Goal: Task Accomplishment & Management: Use online tool/utility

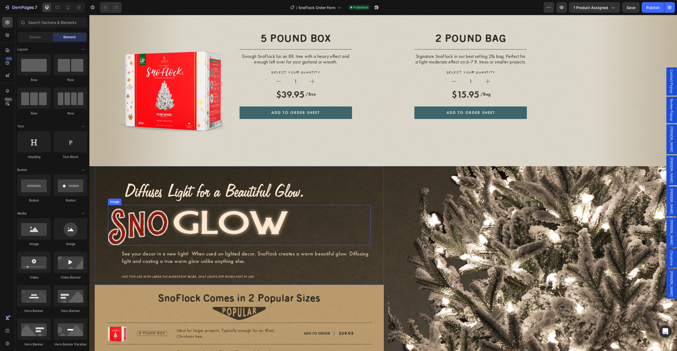
scroll to position [1168, 0]
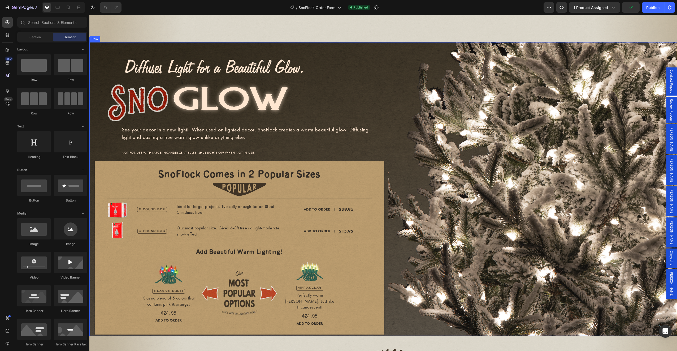
click at [385, 132] on div "Image Image Image See your decor in a new light! When used on lighted decor, Sn…" at bounding box center [383, 189] width 588 height 294
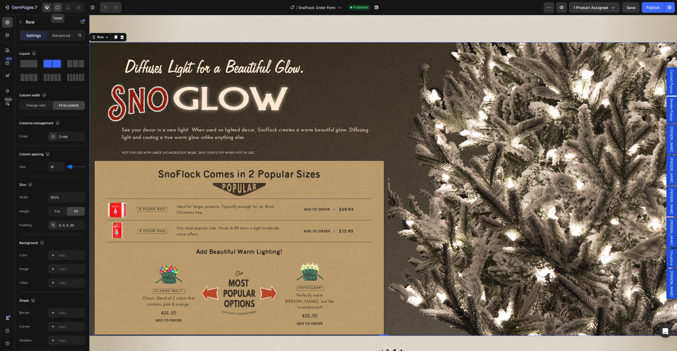
click at [58, 8] on icon at bounding box center [57, 7] width 5 height 5
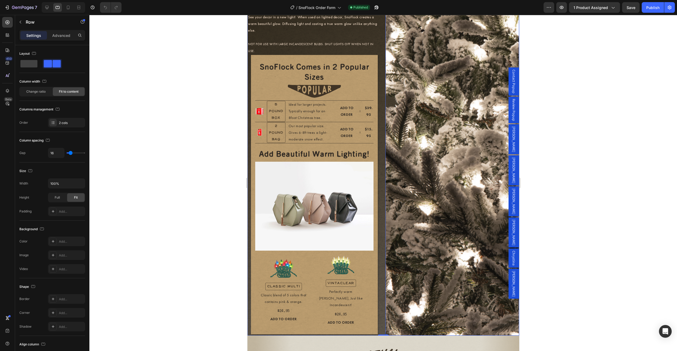
scroll to position [1196, 0]
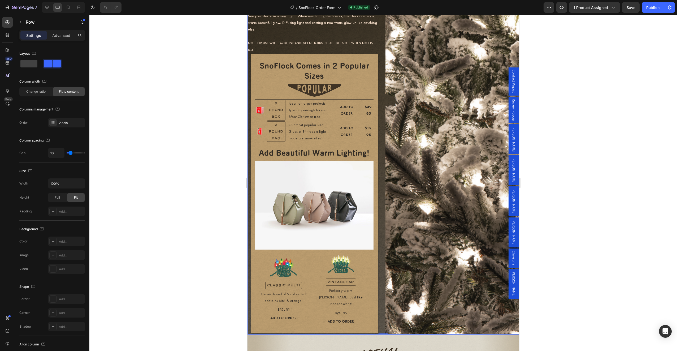
click at [379, 250] on div "Image Image Image See your decor in a new light! When used on lighted decor, Sn…" at bounding box center [314, 149] width 134 height 372
click at [38, 91] on span "Change ratio" at bounding box center [35, 91] width 19 height 5
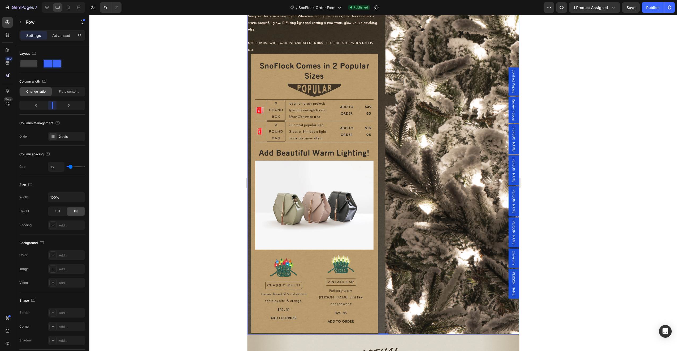
drag, startPoint x: 52, startPoint y: 107, endPoint x: 55, endPoint y: 107, distance: 3.2
click at [55, 0] on body "7 Version history / SnoFlock Order Form Published Preview 1 product assigned Sa…" at bounding box center [338, 0] width 677 height 0
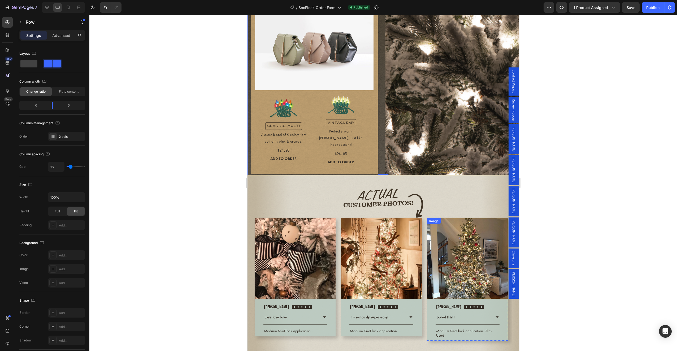
scroll to position [1232, 0]
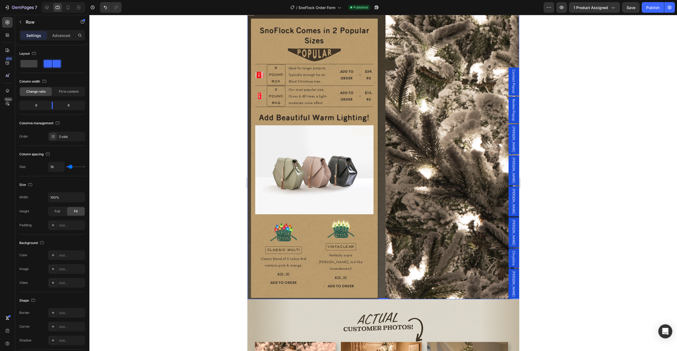
click at [667, 333] on icon "Open Intercom Messenger" at bounding box center [665, 331] width 6 height 7
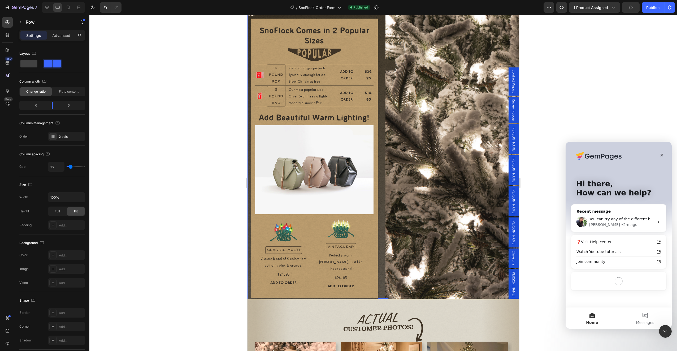
scroll to position [0, 0]
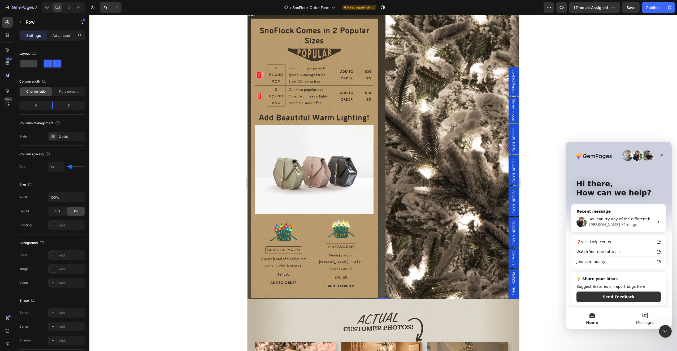
click at [641, 321] on span "Messages" at bounding box center [645, 323] width 18 height 4
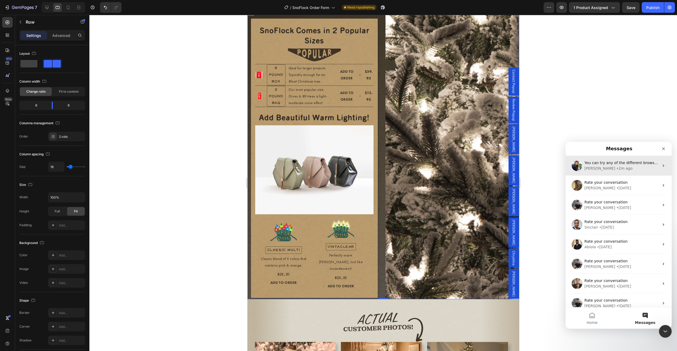
click at [618, 173] on div "You can try any of the different browsers compared to your current browser. [PE…" at bounding box center [619, 166] width 106 height 20
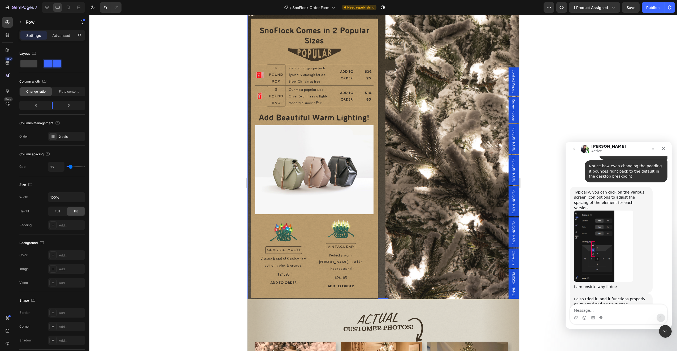
scroll to position [1054, 0]
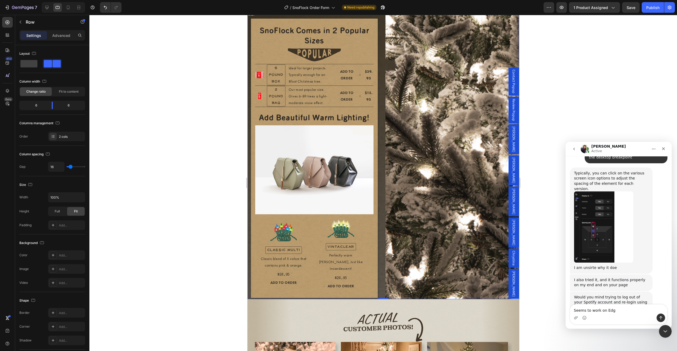
type textarea "Seems to work on Edge"
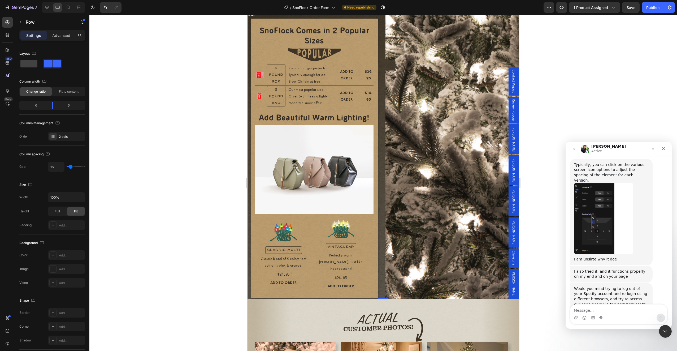
scroll to position [1070, 0]
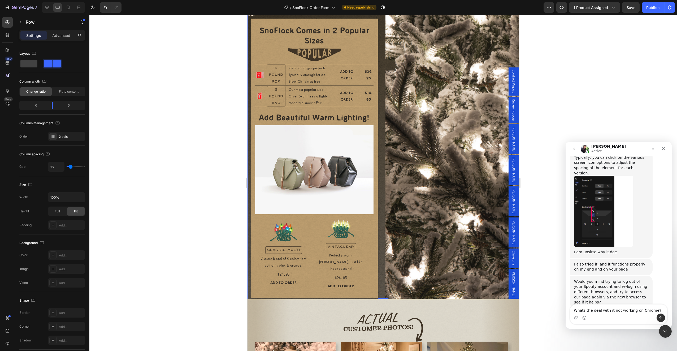
type textarea "Whats the deal with it not working on Chrome?"
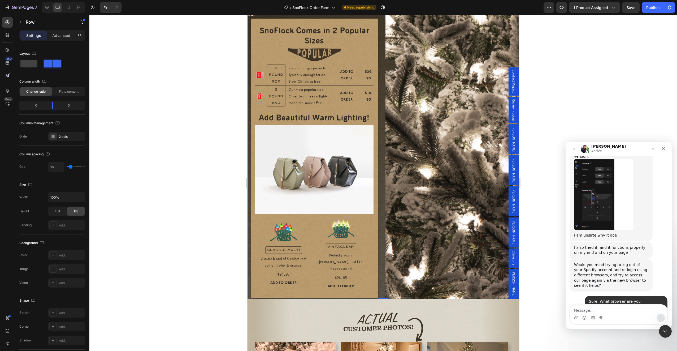
scroll to position [1087, 0]
click at [294, 174] on img at bounding box center [314, 169] width 119 height 89
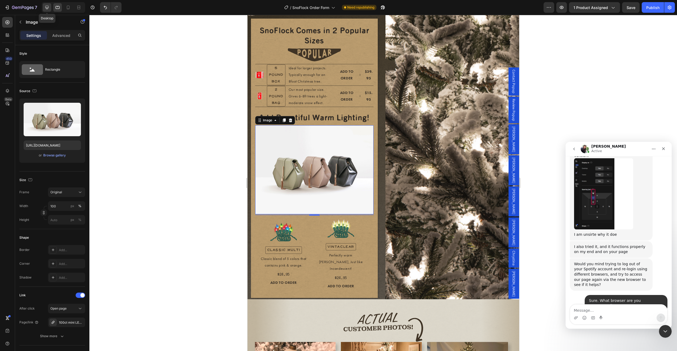
click at [50, 7] on div at bounding box center [47, 7] width 8 height 8
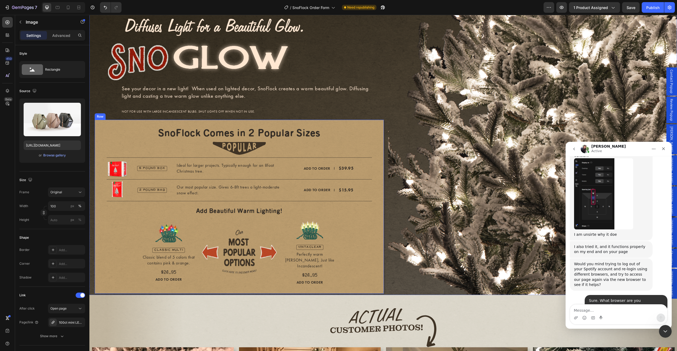
scroll to position [1102, 0]
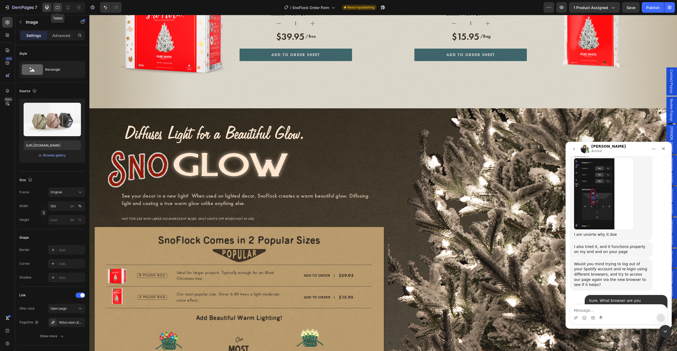
click at [57, 7] on icon at bounding box center [57, 7] width 5 height 5
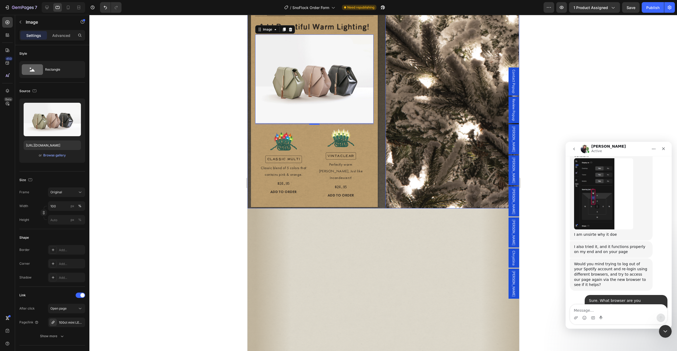
scroll to position [1163, 0]
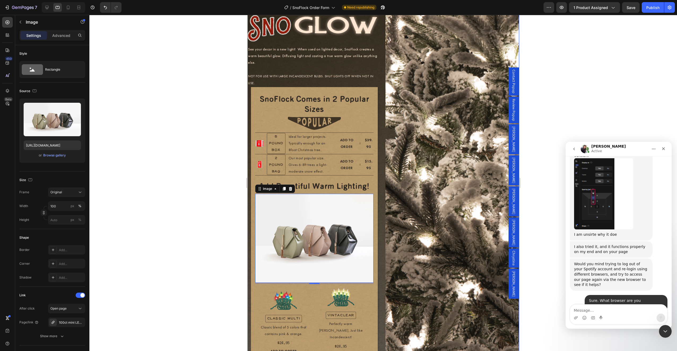
click at [378, 153] on div "Image Image Image See your decor in a new light! When used on lighted decor, Sn…" at bounding box center [314, 182] width 134 height 372
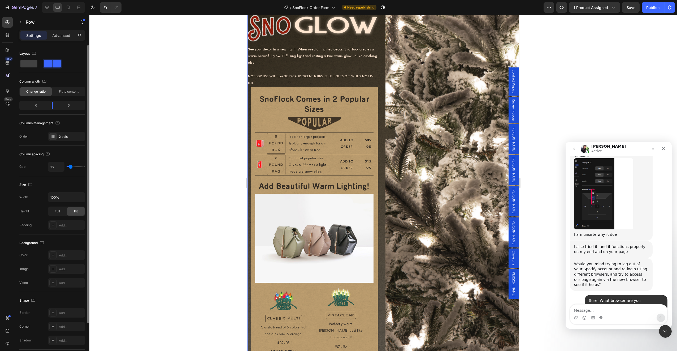
click at [71, 96] on div "Change ratio Fit to content" at bounding box center [52, 92] width 66 height 10
click at [72, 92] on span "Fit to content" at bounding box center [69, 91] width 20 height 5
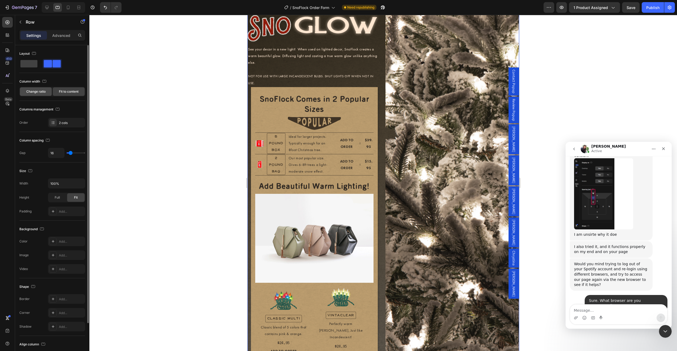
click at [41, 95] on div "Change ratio" at bounding box center [36, 91] width 32 height 8
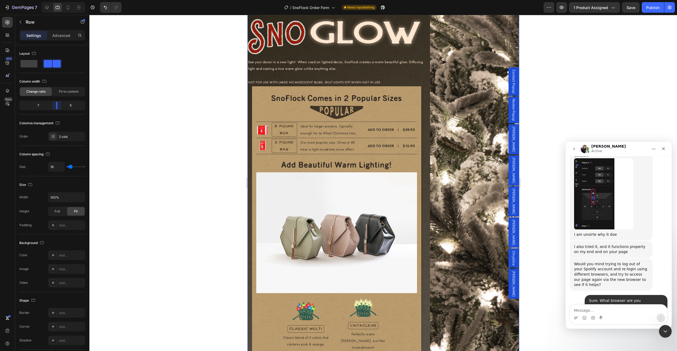
scroll to position [1169, 0]
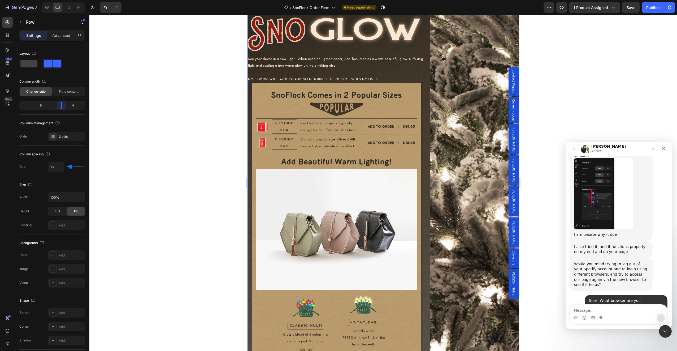
drag, startPoint x: 49, startPoint y: 105, endPoint x: 66, endPoint y: 105, distance: 17.0
click at [66, 0] on body "7 Version history / SnoFlock Order Form Need republishing Preview 1 product ass…" at bounding box center [338, 0] width 677 height 0
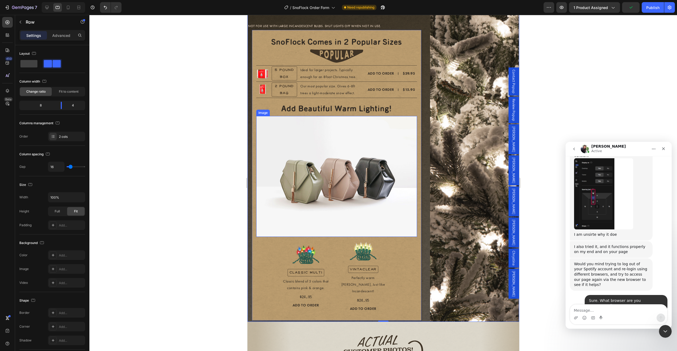
click at [403, 197] on img at bounding box center [336, 176] width 161 height 121
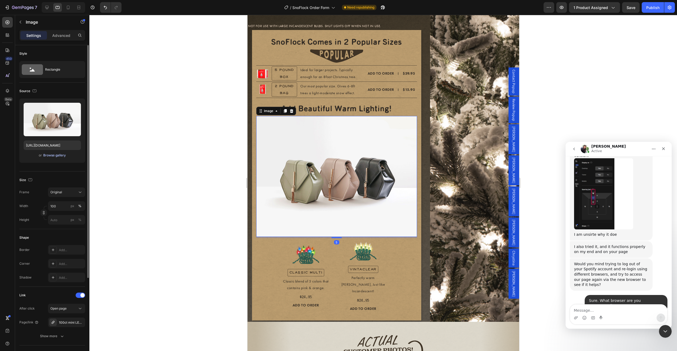
click at [58, 156] on div "Browse gallery" at bounding box center [54, 155] width 23 height 5
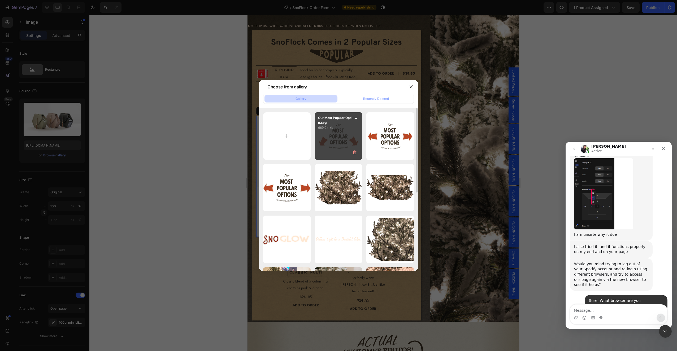
click at [339, 139] on div "Our Most Popular Opti...wn.svg 669.04 kb" at bounding box center [339, 136] width 48 height 48
type input "[URL][DOMAIN_NAME]"
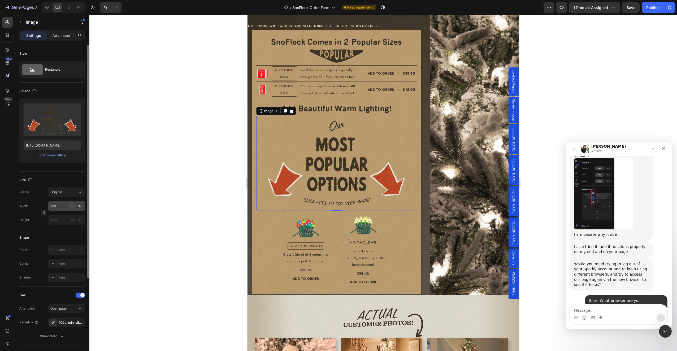
click at [74, 207] on button "px" at bounding box center [72, 206] width 6 height 6
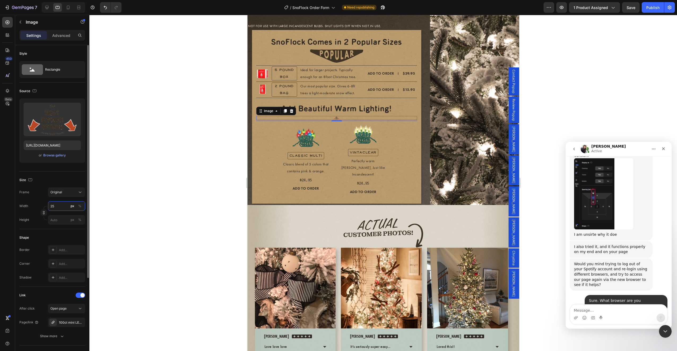
type input "250"
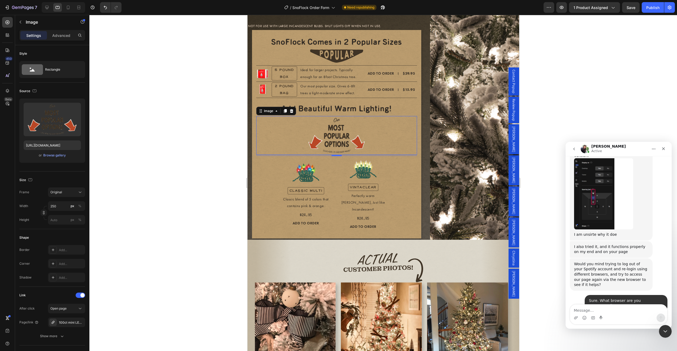
click at [185, 190] on div at bounding box center [383, 183] width 588 height 336
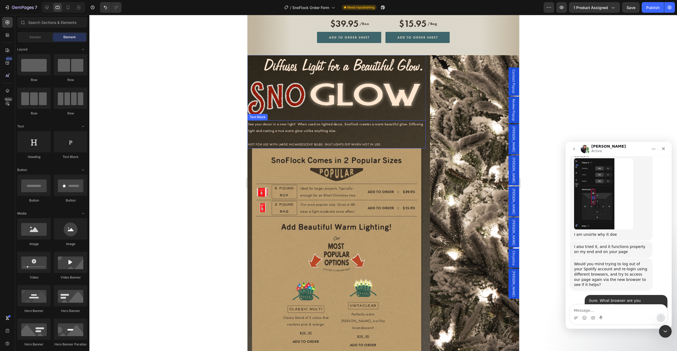
scroll to position [1134, 0]
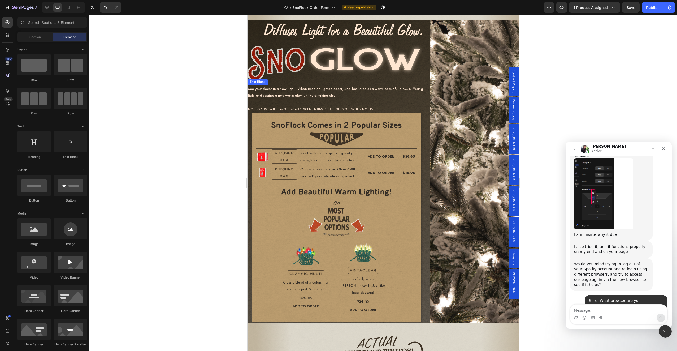
click at [360, 98] on p "See your decor in a new light! When used on lighted decor, SnoFlock creates a w…" at bounding box center [336, 91] width 177 height 13
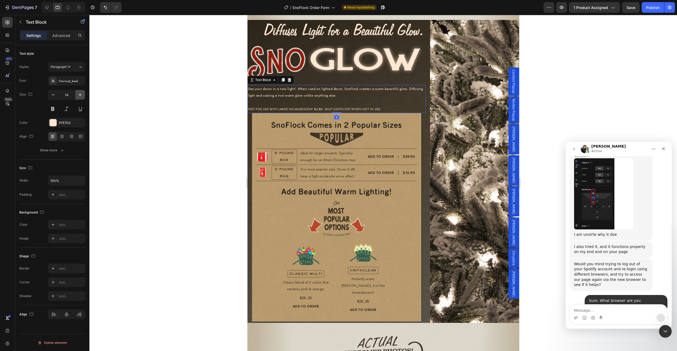
click at [81, 95] on icon "button" at bounding box center [79, 94] width 5 height 5
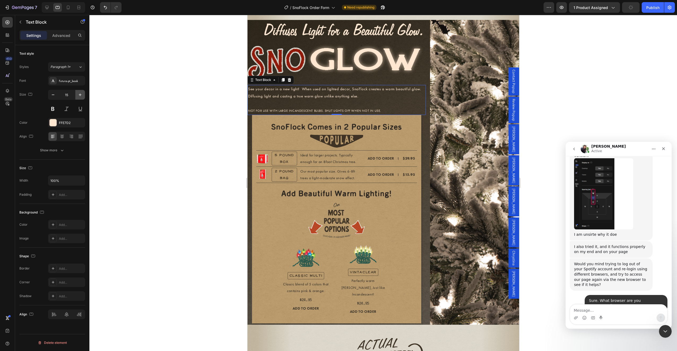
click at [81, 95] on icon "button" at bounding box center [79, 94] width 5 height 5
type input "16"
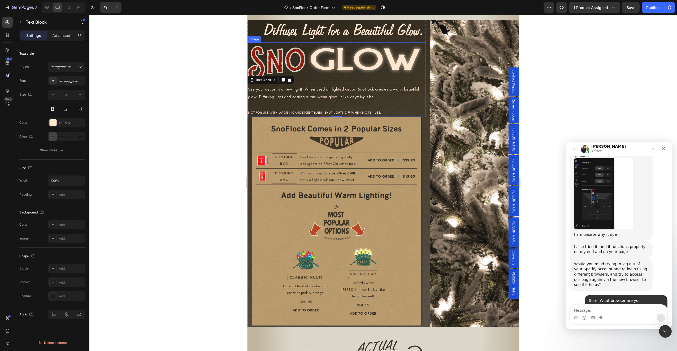
click at [299, 67] on img at bounding box center [336, 61] width 178 height 39
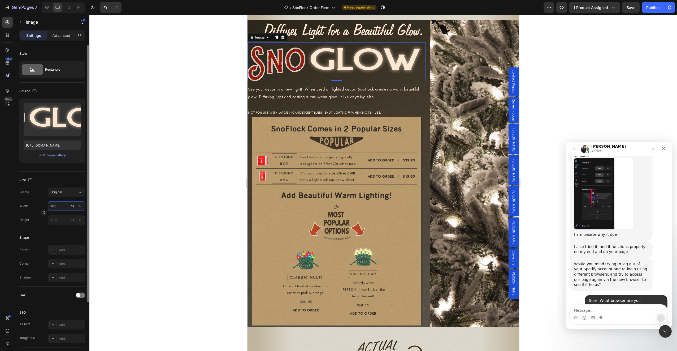
click at [59, 207] on input "700" at bounding box center [66, 206] width 37 height 10
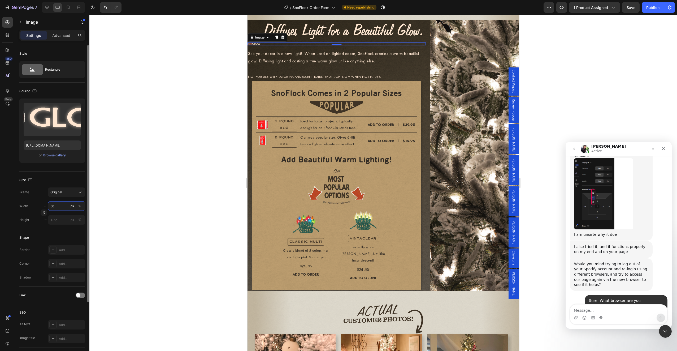
type input "500"
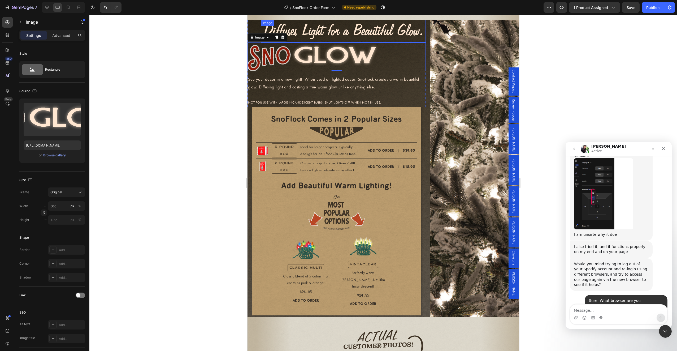
click at [349, 35] on img at bounding box center [343, 31] width 165 height 23
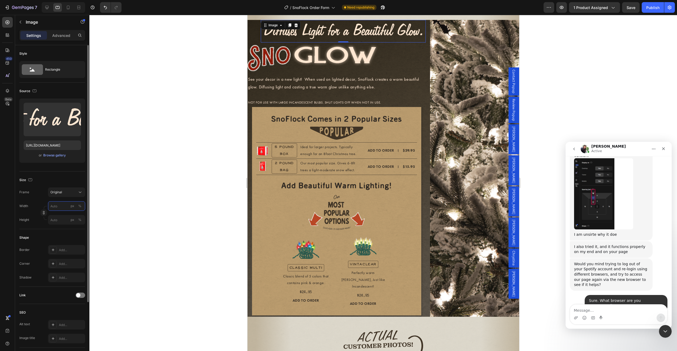
click at [61, 208] on input "px %" at bounding box center [66, 206] width 37 height 10
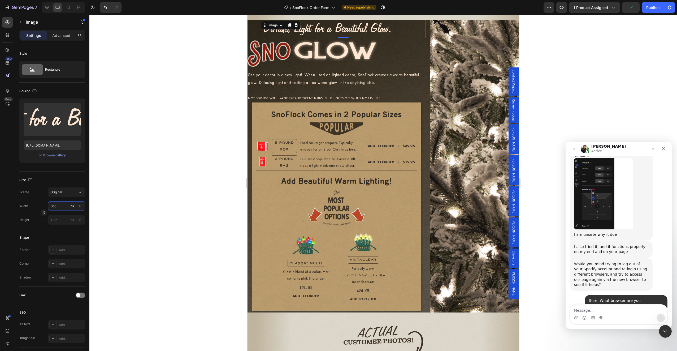
type input "500"
click at [175, 144] on div at bounding box center [383, 183] width 588 height 336
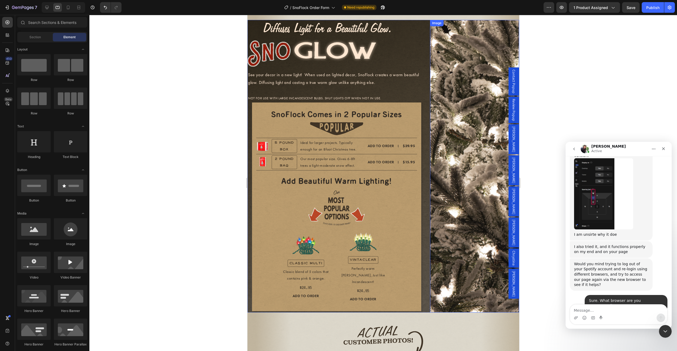
click at [475, 146] on img at bounding box center [474, 166] width 89 height 292
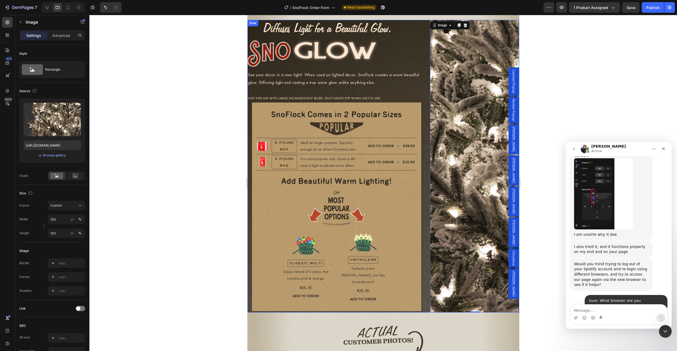
click at [422, 169] on div "Image Image Image See your decor in a new light! When used on lighted decor, Sn…" at bounding box center [336, 166] width 178 height 292
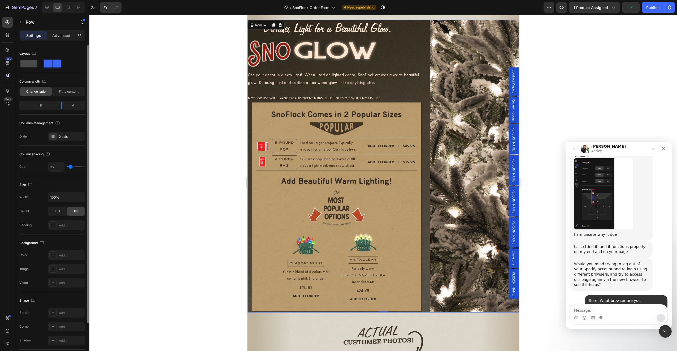
click at [28, 64] on span at bounding box center [28, 63] width 17 height 7
click at [421, 206] on div "Image Image Image See your decor in a new light! When used on lighted decor, Sn…" at bounding box center [336, 166] width 178 height 292
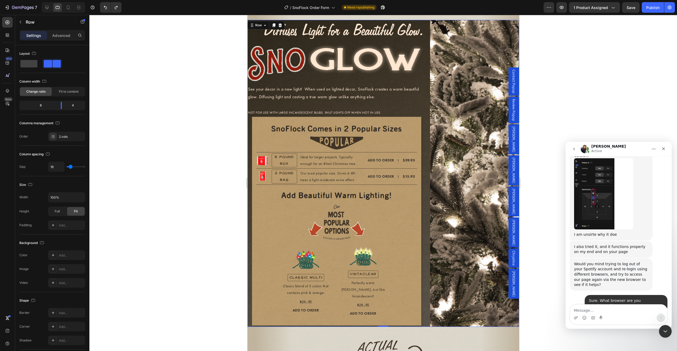
click at [421, 206] on div "Image Image Image See your decor in a new light! When used on lighted decor, Sn…" at bounding box center [336, 173] width 178 height 307
click at [28, 59] on div at bounding box center [28, 64] width 19 height 10
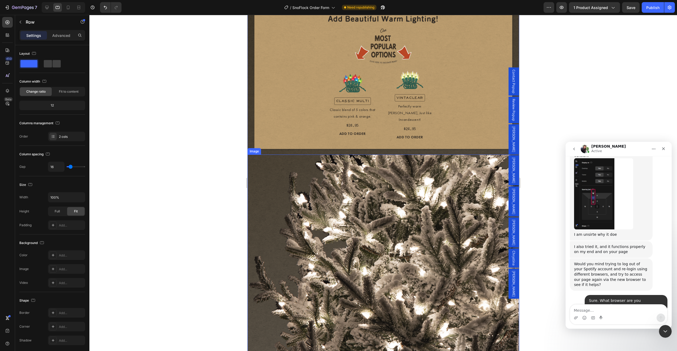
scroll to position [1258, 0]
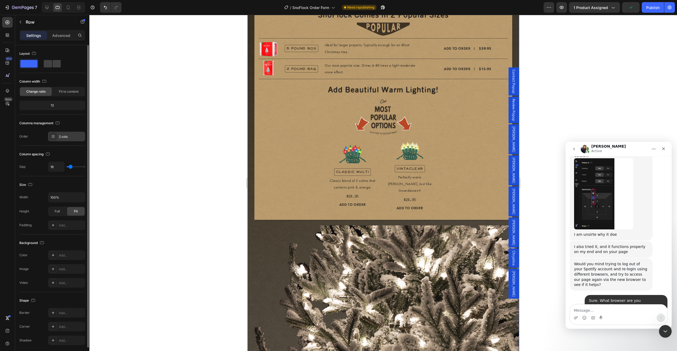
click at [63, 134] on div "2 cols" at bounding box center [71, 136] width 25 height 5
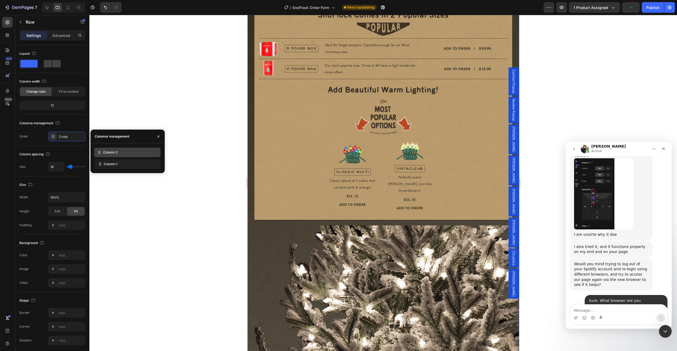
drag, startPoint x: 118, startPoint y: 164, endPoint x: 118, endPoint y: 153, distance: 11.7
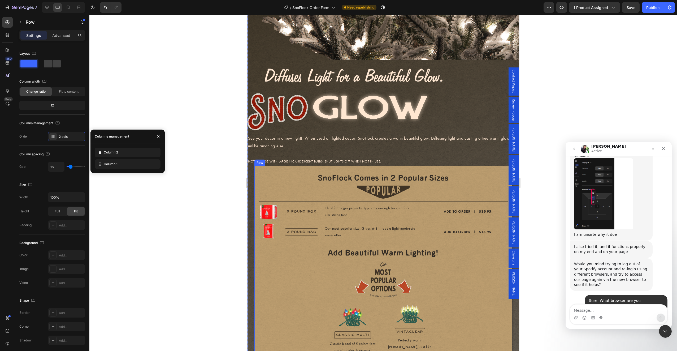
scroll to position [1448, 0]
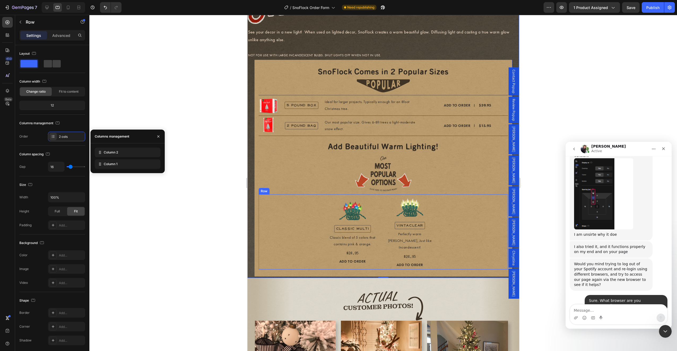
click at [451, 212] on div "Product Images CLASSIC MULTI Text Block Classic blend of 5 colors that contains…" at bounding box center [383, 231] width 250 height 75
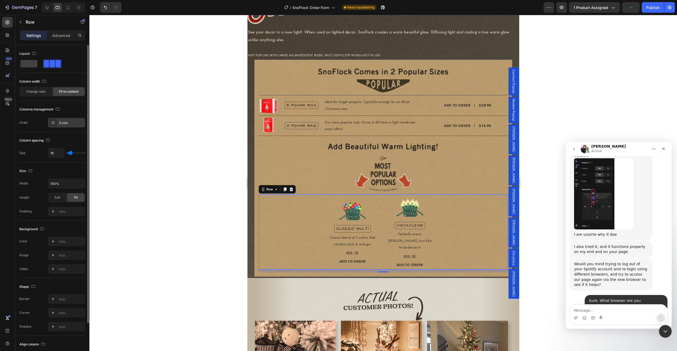
click at [67, 124] on div "3 cols" at bounding box center [71, 122] width 25 height 5
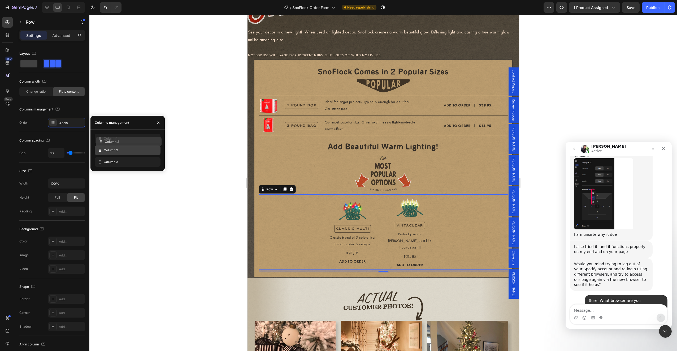
drag, startPoint x: 124, startPoint y: 152, endPoint x: 126, endPoint y: 144, distance: 8.6
click at [126, 144] on div "Column 1 Column 2 Column 3" at bounding box center [128, 150] width 66 height 33
click at [46, 6] on icon at bounding box center [46, 7] width 5 height 5
type input "1200"
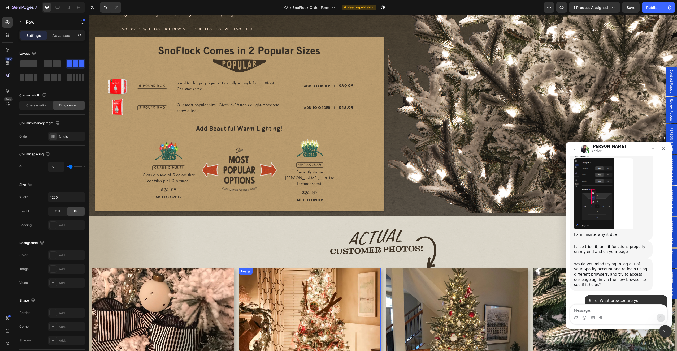
scroll to position [1200, 0]
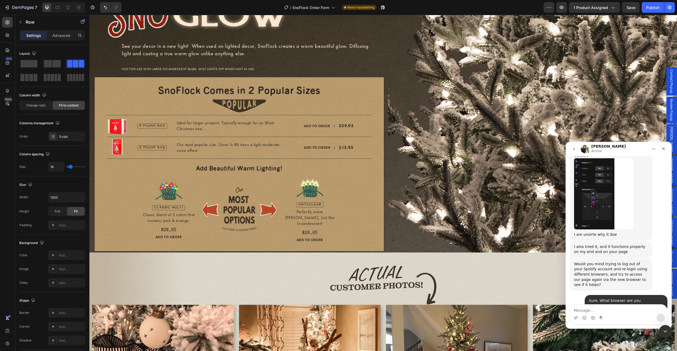
click at [268, 231] on div "Image" at bounding box center [240, 209] width 80 height 69
click at [243, 215] on img at bounding box center [240, 209] width 80 height 48
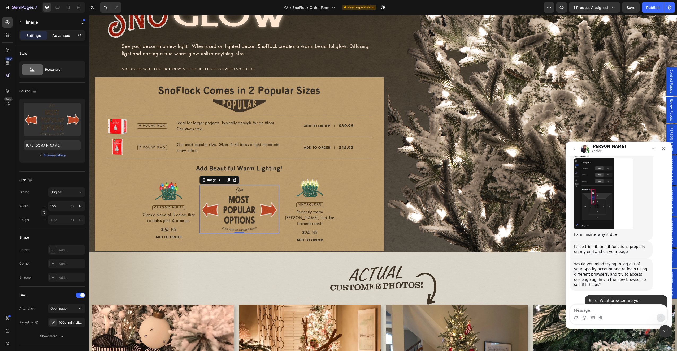
click at [67, 37] on p "Advanced" at bounding box center [61, 36] width 18 height 6
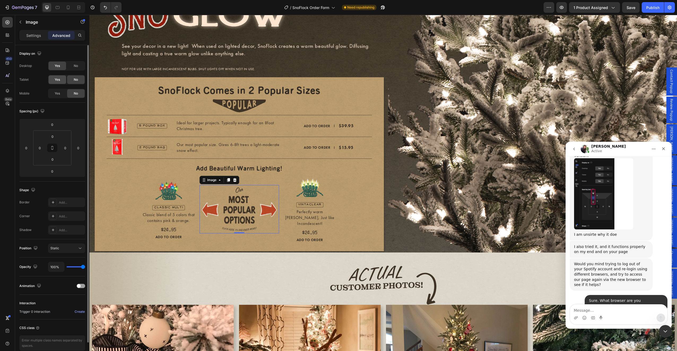
click at [57, 80] on span "Yes" at bounding box center [57, 79] width 5 height 5
click at [56, 8] on icon at bounding box center [58, 7] width 4 height 3
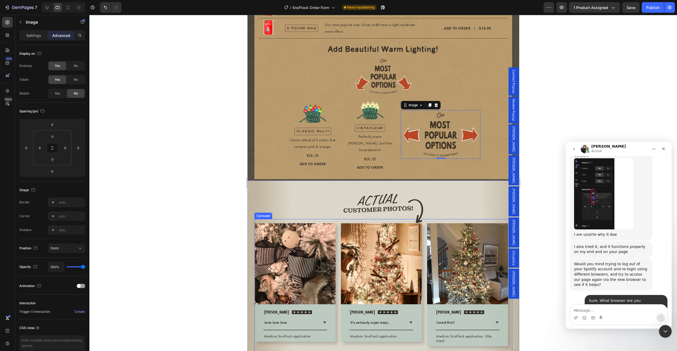
scroll to position [1466, 0]
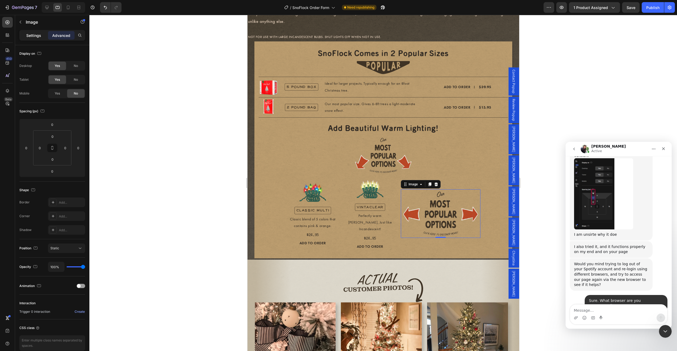
click at [37, 34] on p "Settings" at bounding box center [33, 36] width 15 height 6
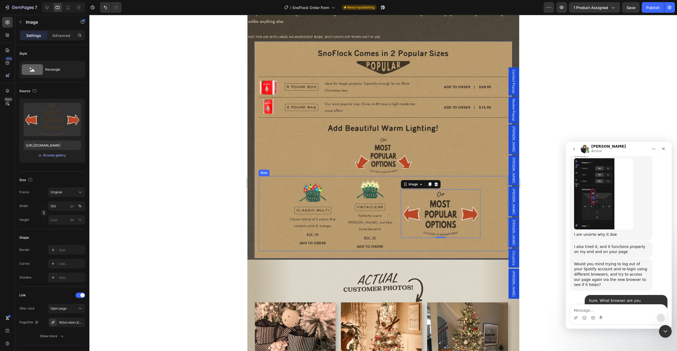
click at [410, 236] on div "Image 0" at bounding box center [441, 213] width 80 height 75
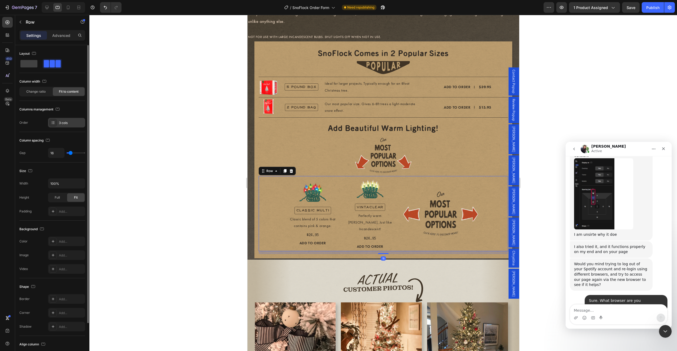
click at [63, 120] on div "3 cols" at bounding box center [71, 122] width 25 height 5
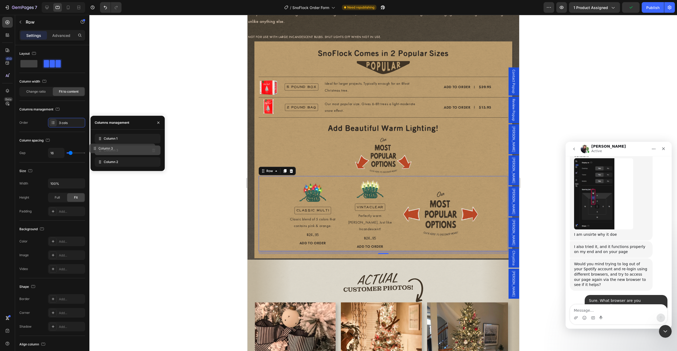
drag, startPoint x: 128, startPoint y: 161, endPoint x: 122, endPoint y: 148, distance: 14.5
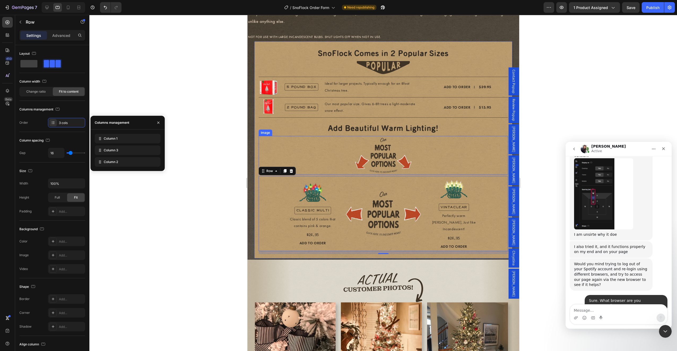
click at [452, 150] on link at bounding box center [383, 155] width 250 height 39
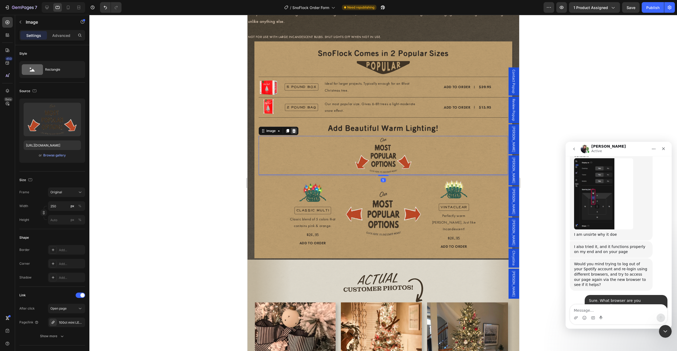
click at [294, 129] on icon at bounding box center [293, 131] width 3 height 4
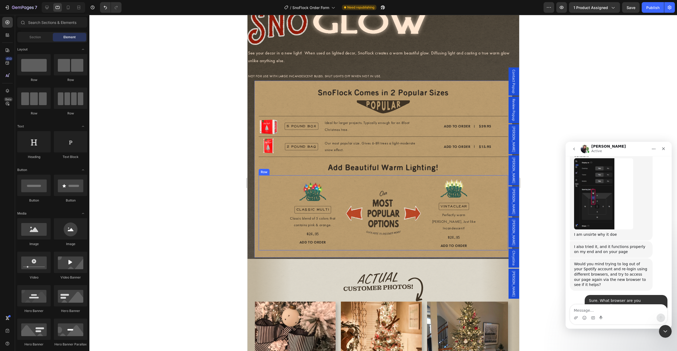
scroll to position [1413, 0]
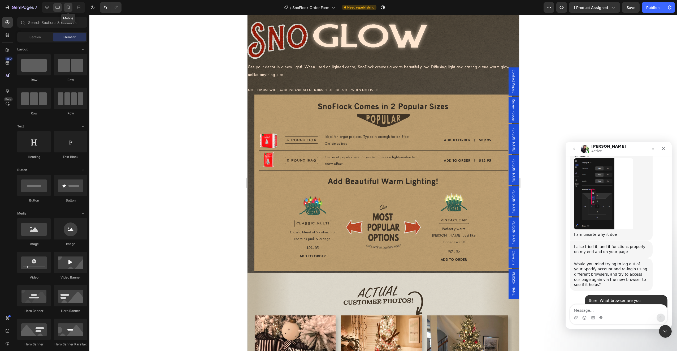
click at [68, 5] on icon at bounding box center [68, 7] width 5 height 5
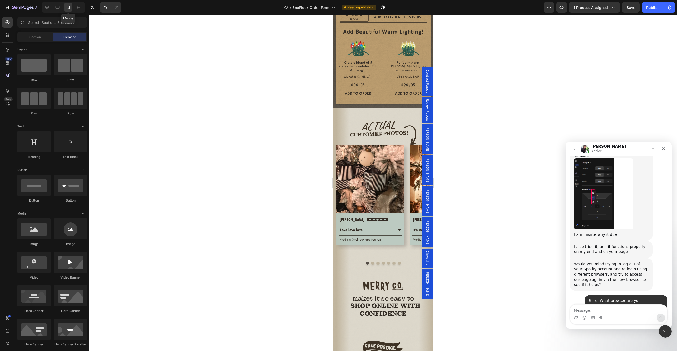
scroll to position [1365, 0]
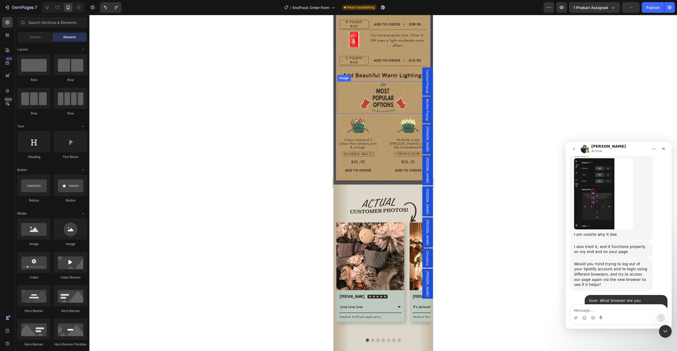
click at [384, 88] on img at bounding box center [383, 97] width 55 height 32
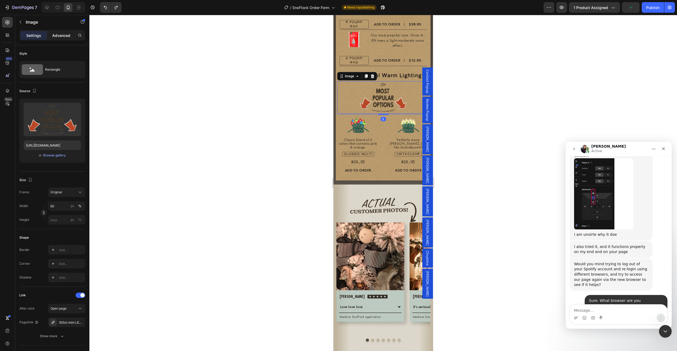
click at [63, 37] on p "Advanced" at bounding box center [61, 36] width 18 height 6
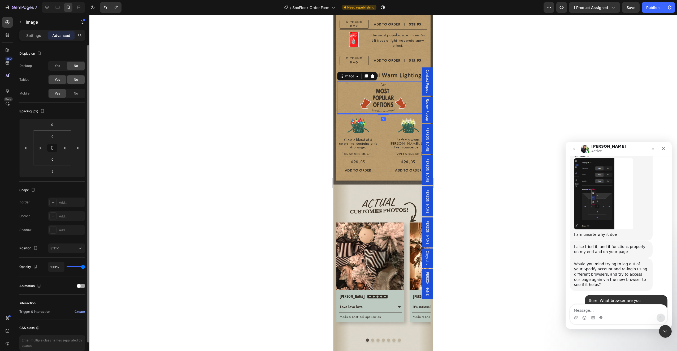
click at [75, 78] on span "No" at bounding box center [76, 79] width 4 height 5
click at [54, 6] on div at bounding box center [57, 7] width 8 height 8
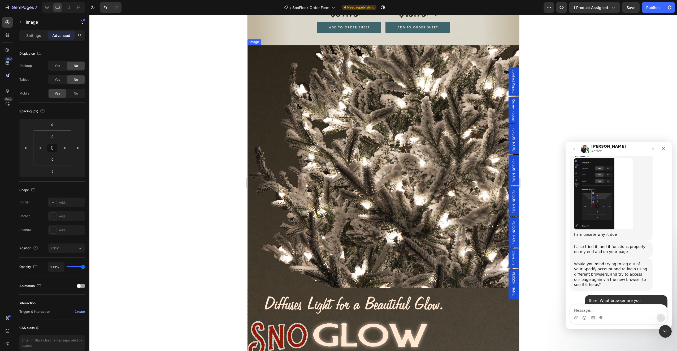
scroll to position [1163, 0]
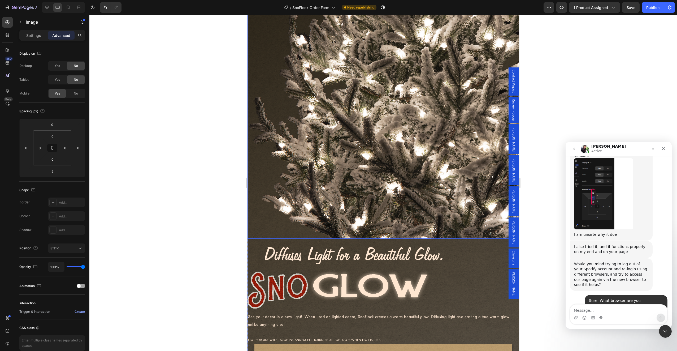
click at [420, 173] on img at bounding box center [383, 117] width 272 height 243
click at [29, 36] on p "Settings" at bounding box center [33, 36] width 15 height 6
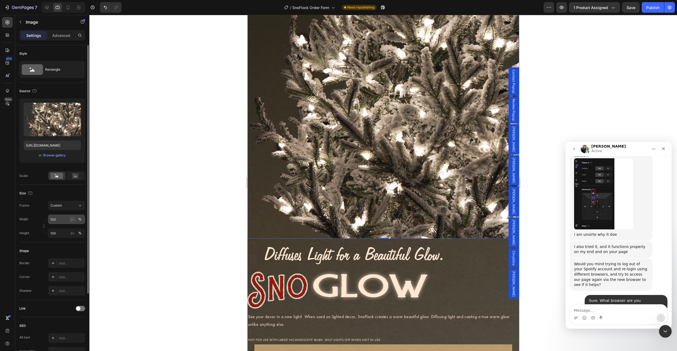
click at [74, 220] on div "px" at bounding box center [73, 219] width 4 height 5
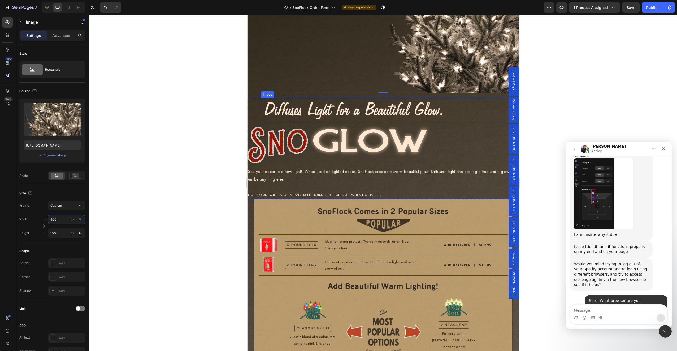
scroll to position [959, 0]
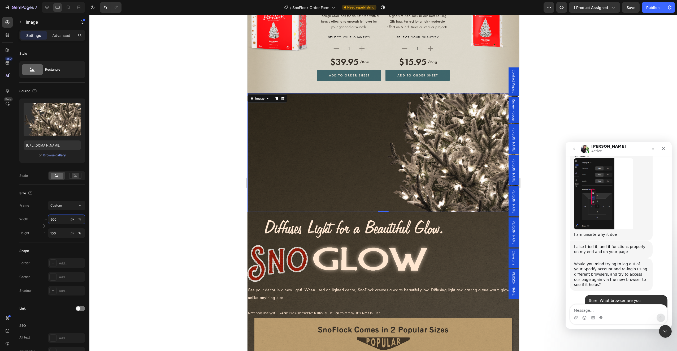
type input "500"
click at [304, 178] on div at bounding box center [383, 152] width 272 height 119
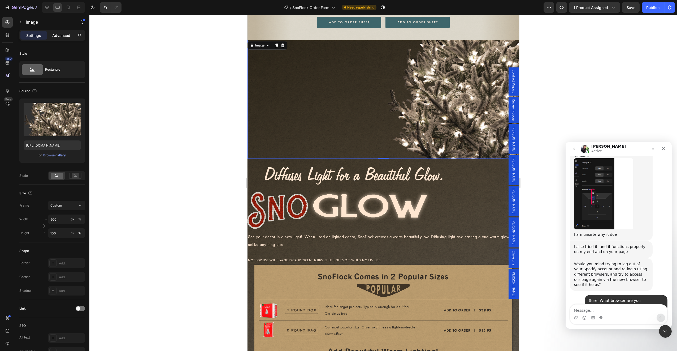
click at [57, 35] on p "Advanced" at bounding box center [61, 36] width 18 height 6
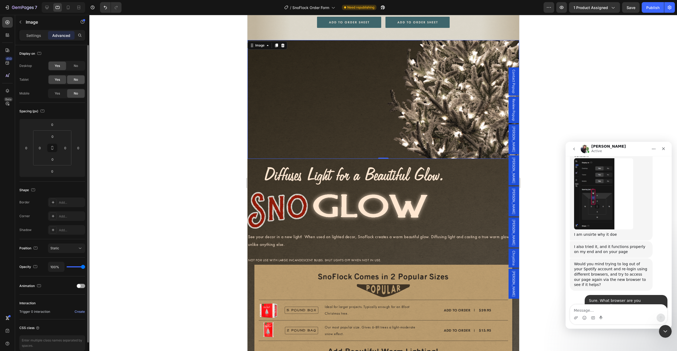
click at [82, 79] on div "No" at bounding box center [76, 79] width 18 height 8
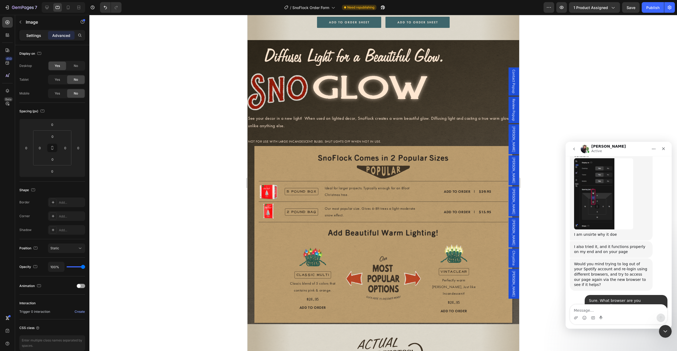
scroll to position [906, 0]
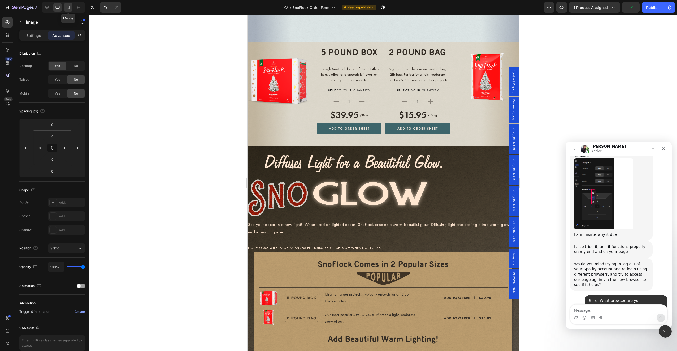
click at [69, 8] on icon at bounding box center [68, 7] width 5 height 5
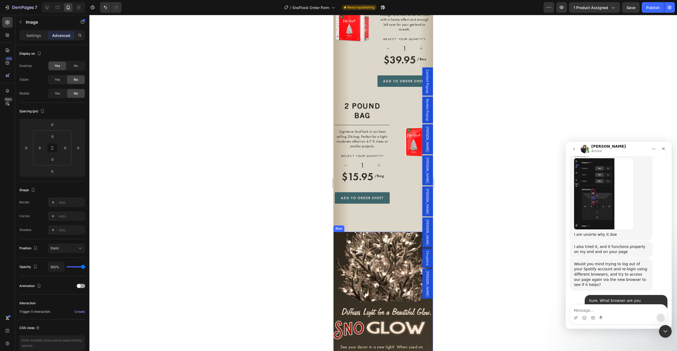
scroll to position [976, 0]
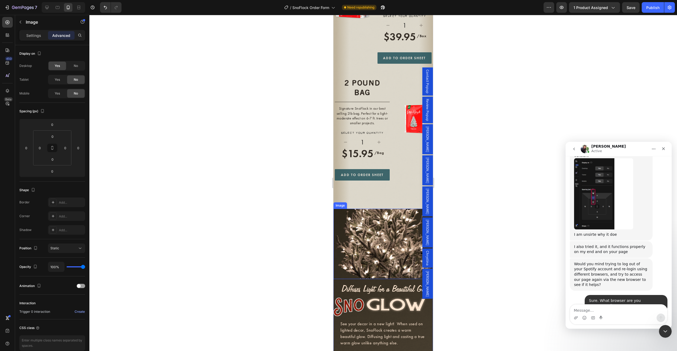
click at [373, 237] on img at bounding box center [384, 244] width 100 height 70
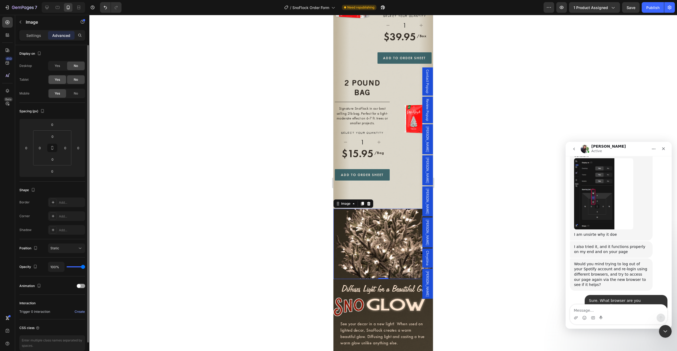
click at [58, 81] on span "Yes" at bounding box center [57, 79] width 5 height 5
click at [32, 33] on p "Settings" at bounding box center [33, 36] width 15 height 6
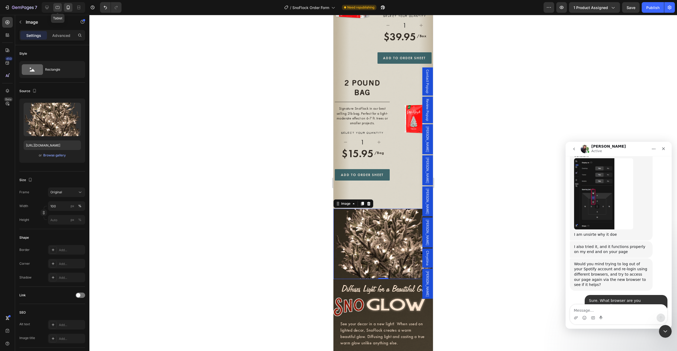
click at [56, 5] on icon at bounding box center [57, 7] width 5 height 5
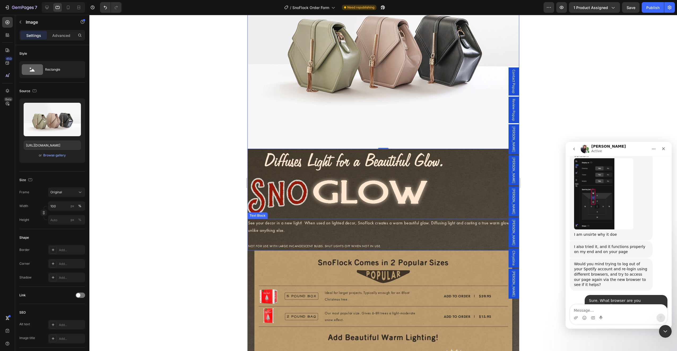
scroll to position [987, 0]
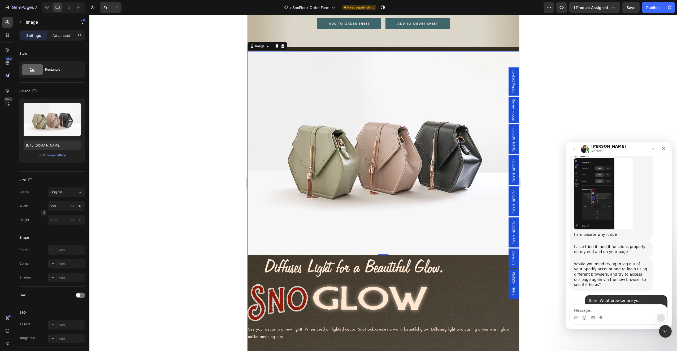
click at [363, 201] on img at bounding box center [383, 153] width 272 height 204
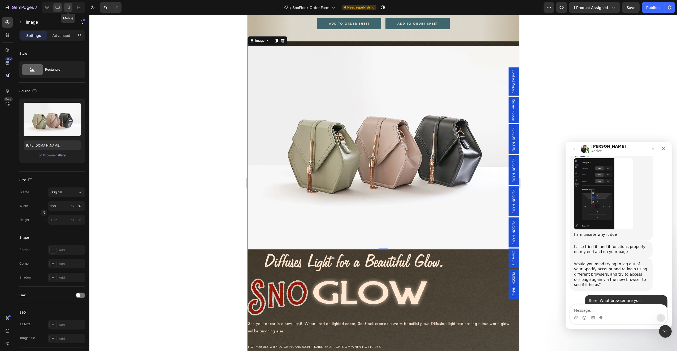
click at [68, 7] on icon at bounding box center [68, 7] width 5 height 5
type input "[URL][DOMAIN_NAME]"
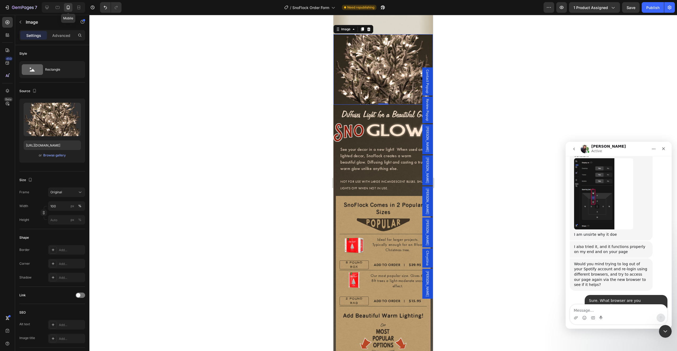
scroll to position [1151, 0]
click at [62, 37] on p "Advanced" at bounding box center [61, 36] width 18 height 6
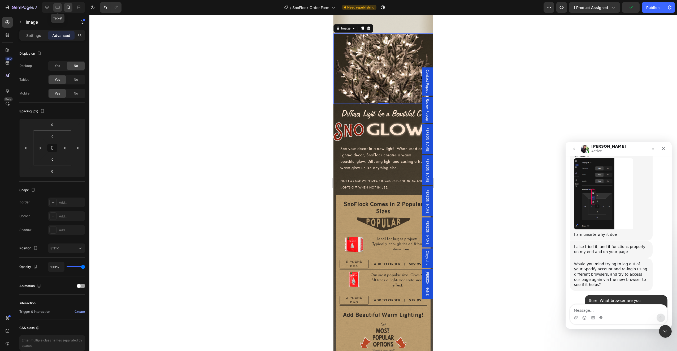
click at [57, 8] on icon at bounding box center [57, 7] width 5 height 5
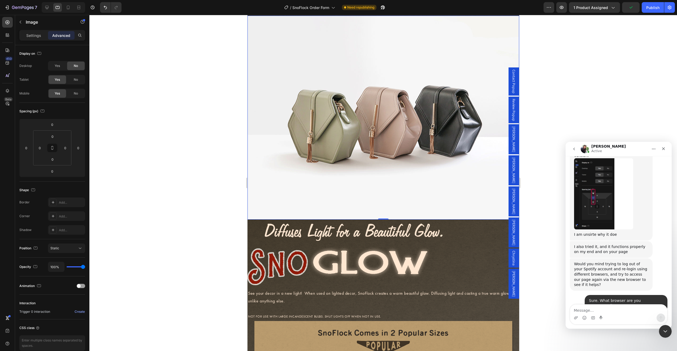
scroll to position [1015, 0]
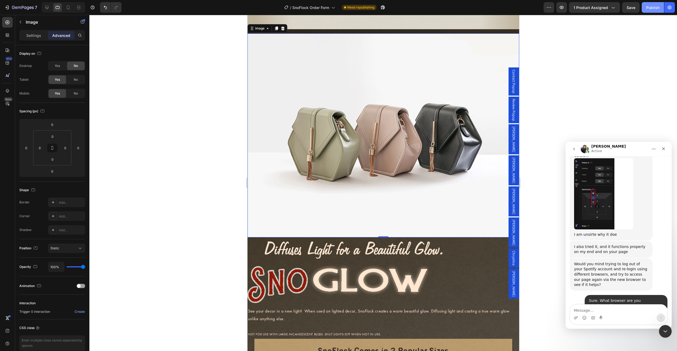
click at [650, 3] on button "Publish" at bounding box center [653, 7] width 22 height 11
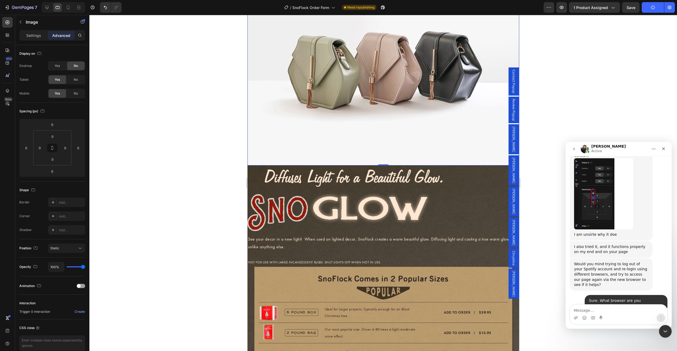
scroll to position [1157, 0]
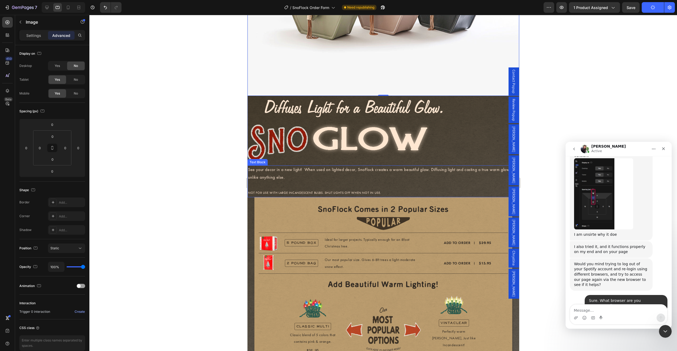
click at [337, 174] on p "See your decor in a new light! When used on lighted decor, SnoFlock creates a w…" at bounding box center [383, 173] width 271 height 15
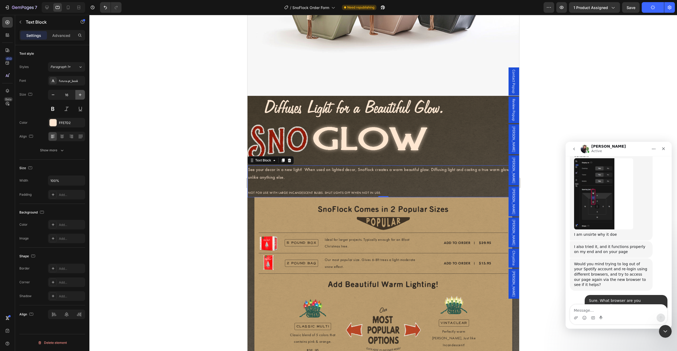
click at [81, 94] on icon "button" at bounding box center [80, 94] width 3 height 3
type input "17"
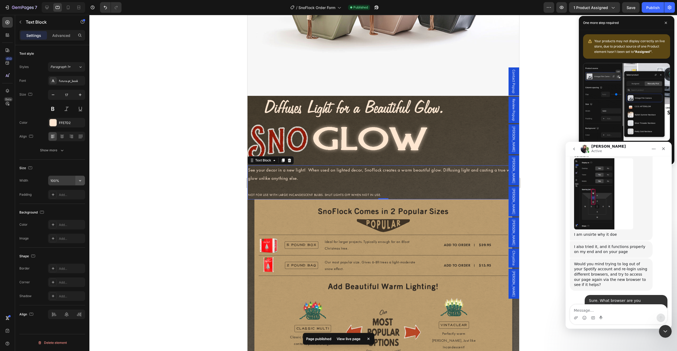
click at [79, 182] on icon "button" at bounding box center [79, 180] width 5 height 5
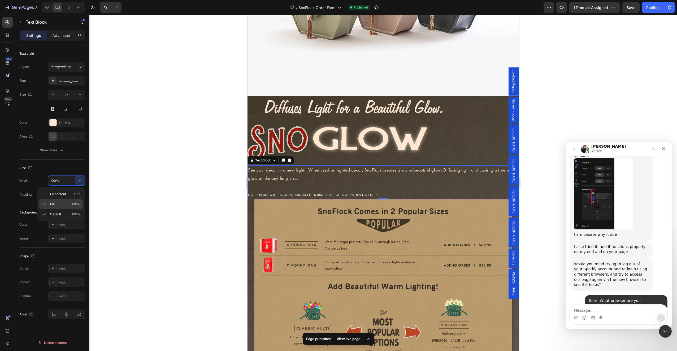
click at [73, 202] on span "100%" at bounding box center [76, 204] width 9 height 5
click at [64, 179] on input "100%" at bounding box center [66, 181] width 37 height 10
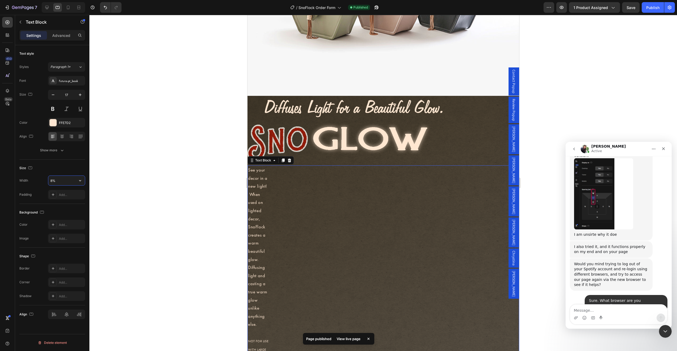
type input "80%"
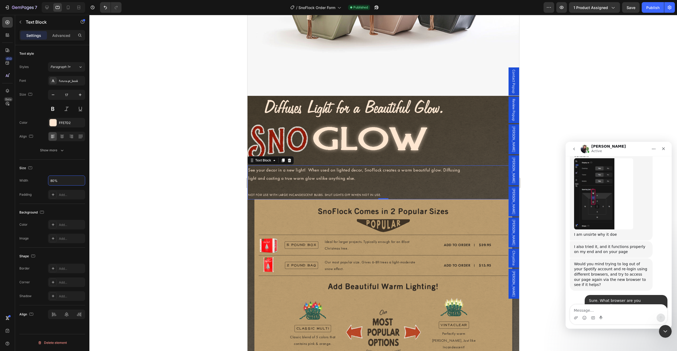
click at [136, 189] on div at bounding box center [383, 183] width 588 height 336
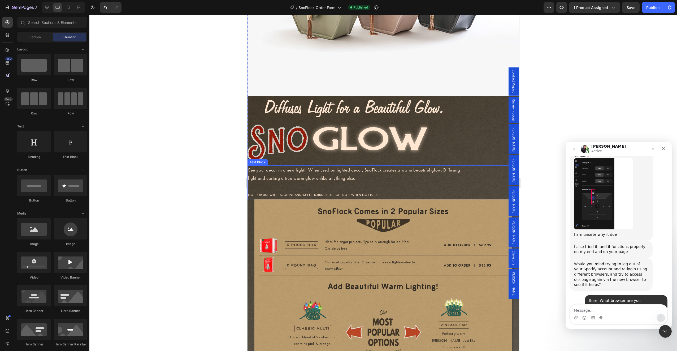
click at [332, 182] on p at bounding box center [356, 186] width 216 height 8
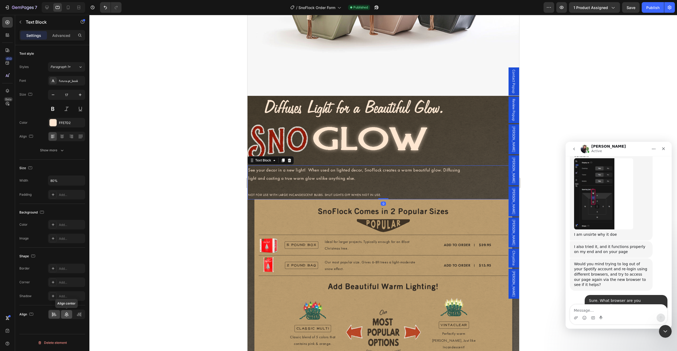
click at [65, 313] on icon at bounding box center [67, 314] width 4 height 5
click at [446, 144] on div at bounding box center [383, 141] width 272 height 40
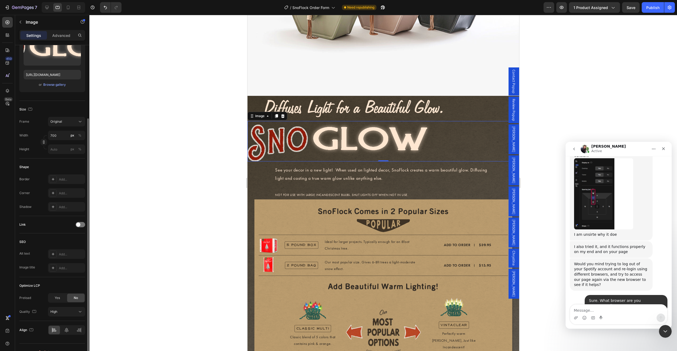
scroll to position [80, 0]
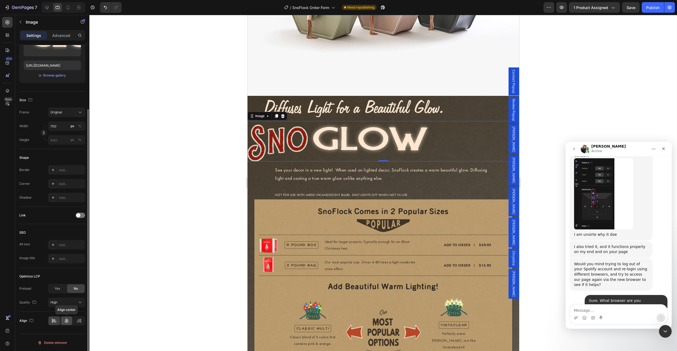
click at [68, 324] on div at bounding box center [66, 320] width 11 height 8
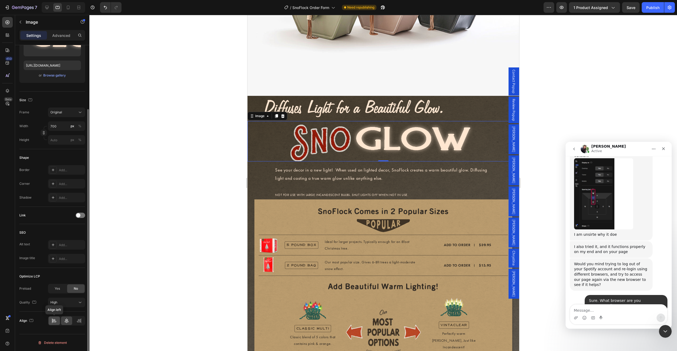
click at [54, 321] on icon at bounding box center [55, 321] width 4 height 1
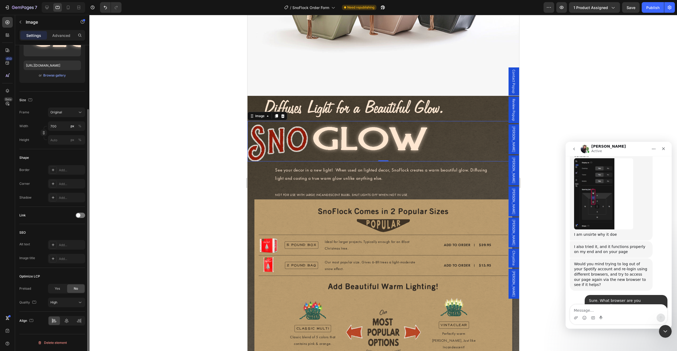
scroll to position [0, 0]
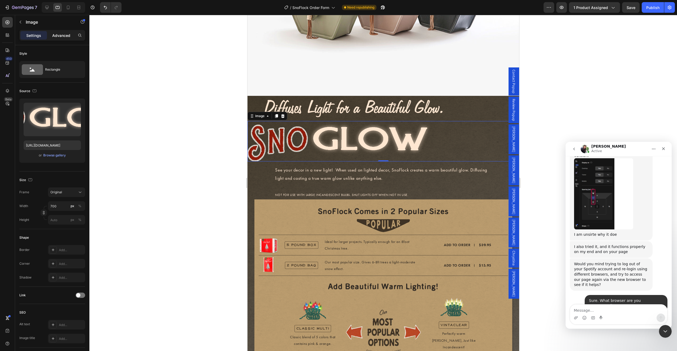
click at [59, 35] on p "Advanced" at bounding box center [61, 36] width 18 height 6
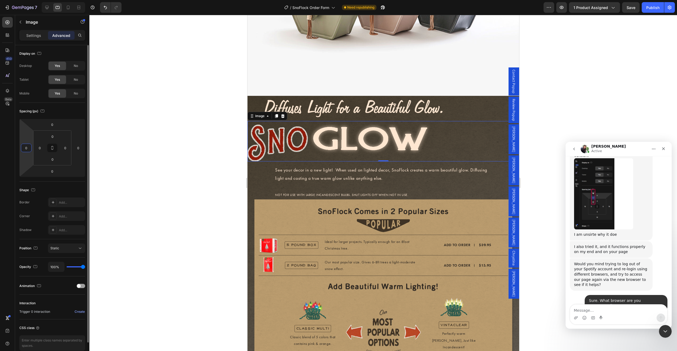
click at [26, 148] on input "0" at bounding box center [26, 148] width 8 height 8
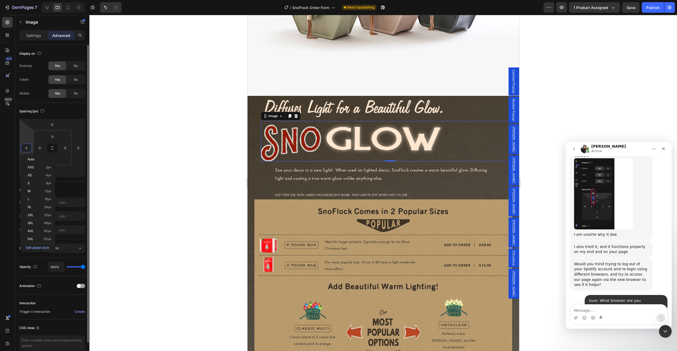
type input "50"
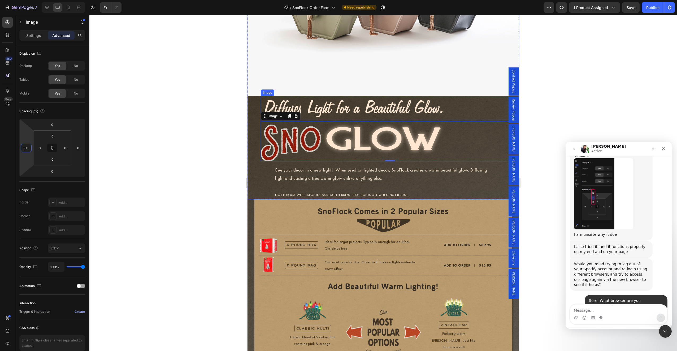
click at [387, 104] on img at bounding box center [354, 108] width 186 height 25
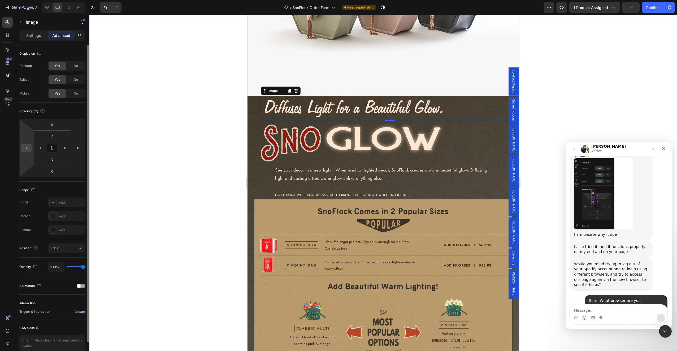
click at [23, 148] on input "50" at bounding box center [26, 148] width 8 height 8
type input "100"
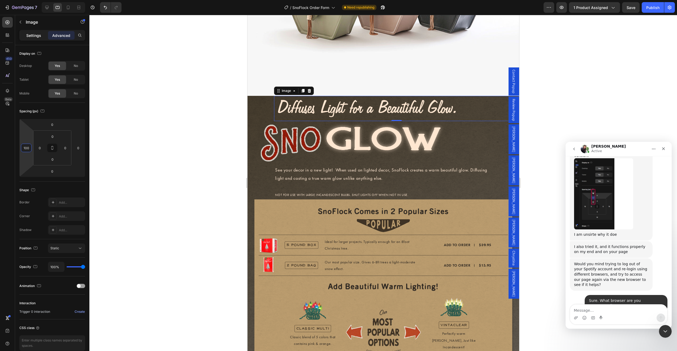
click at [36, 37] on p "Settings" at bounding box center [33, 36] width 15 height 6
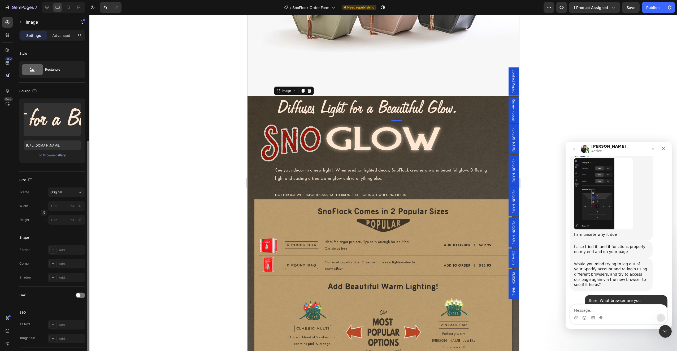
scroll to position [80, 0]
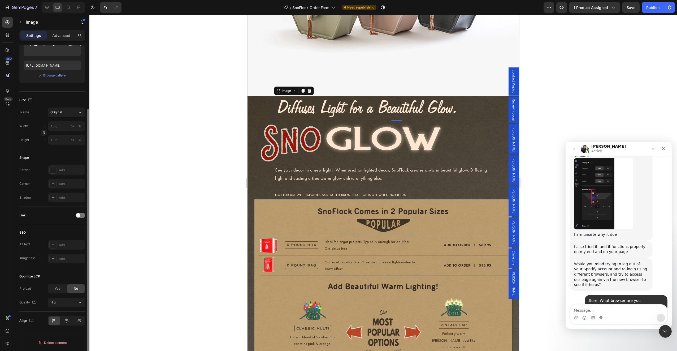
drag, startPoint x: 146, startPoint y: 247, endPoint x: 77, endPoint y: 138, distance: 128.8
click at [146, 247] on div at bounding box center [383, 183] width 588 height 336
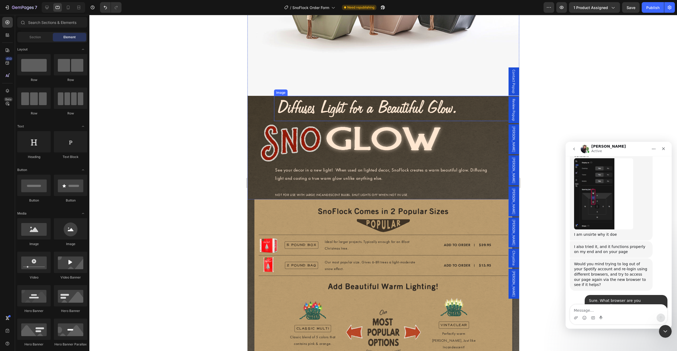
click at [456, 109] on img at bounding box center [367, 108] width 186 height 25
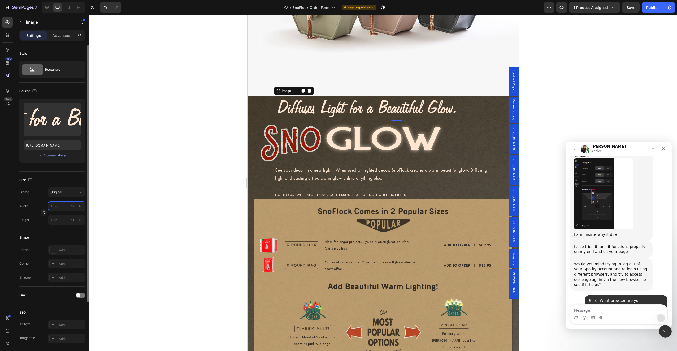
click at [58, 206] on input "px %" at bounding box center [66, 206] width 37 height 10
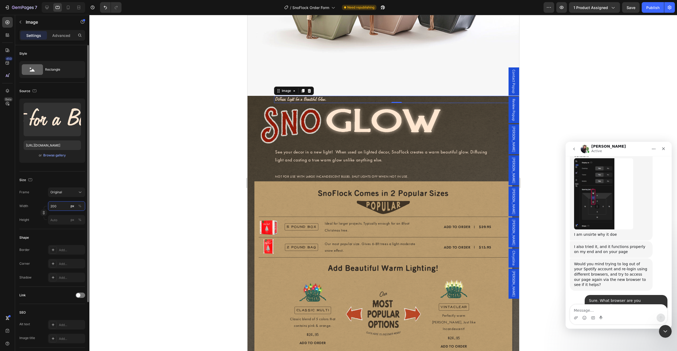
drag, startPoint x: 58, startPoint y: 206, endPoint x: 47, endPoint y: 207, distance: 10.9
click at [47, 207] on div "Width 200 px % Height px %" at bounding box center [52, 212] width 66 height 23
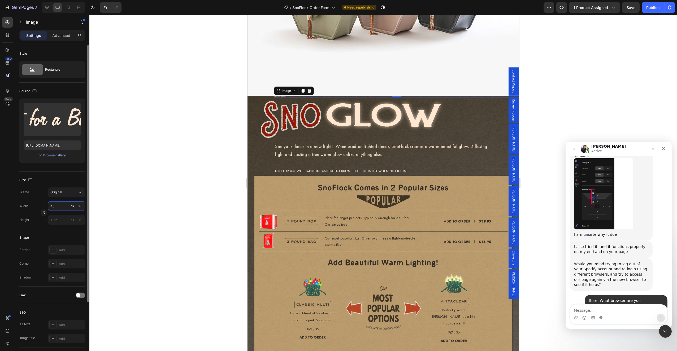
type input "450"
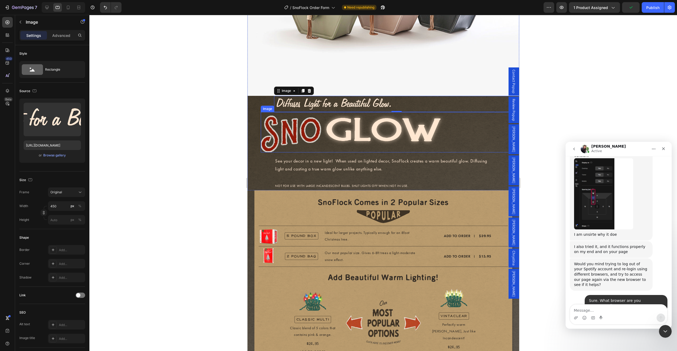
click at [352, 134] on img at bounding box center [354, 132] width 186 height 40
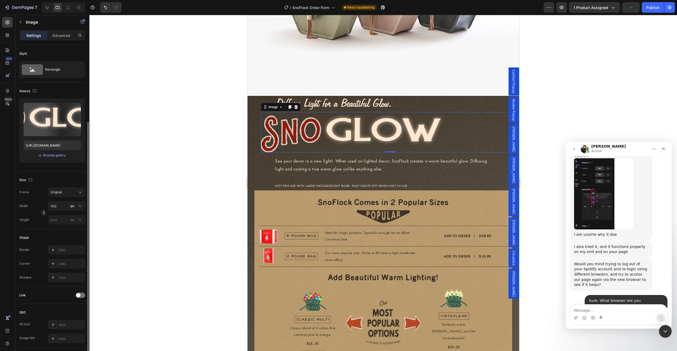
scroll to position [43, 0]
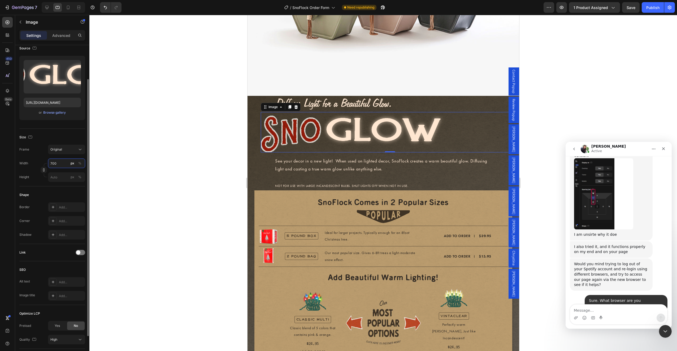
click at [64, 164] on input "700" at bounding box center [66, 163] width 37 height 10
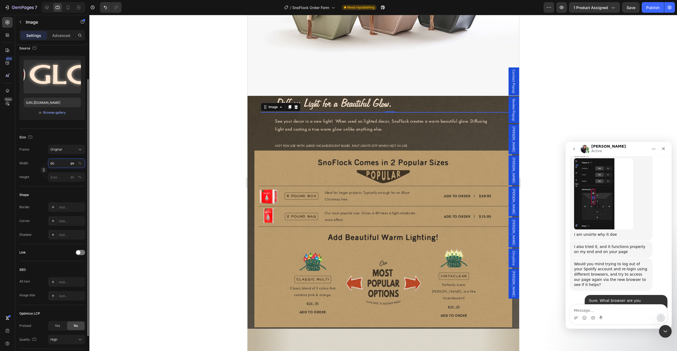
type input "600"
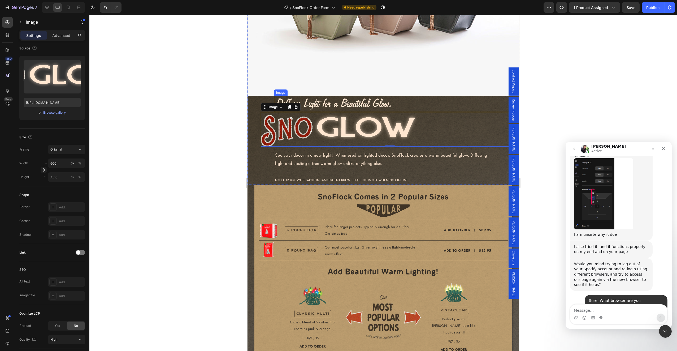
click at [402, 102] on div at bounding box center [396, 104] width 245 height 16
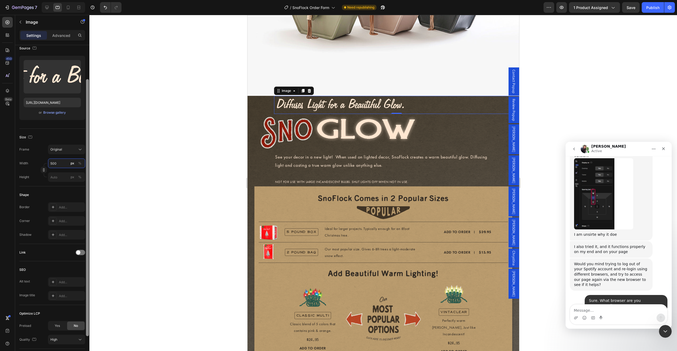
type input "500"
click at [87, 169] on div at bounding box center [87, 205] width 4 height 321
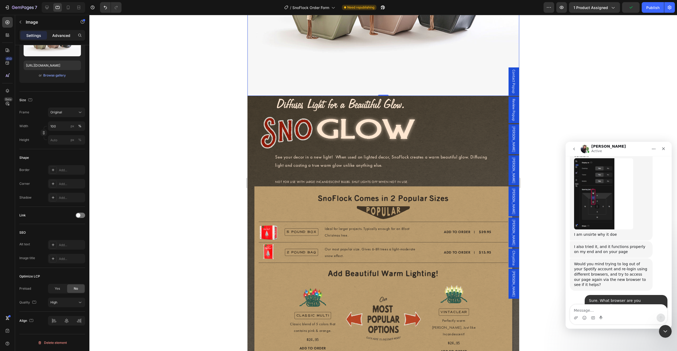
click at [55, 34] on p "Advanced" at bounding box center [61, 36] width 18 height 6
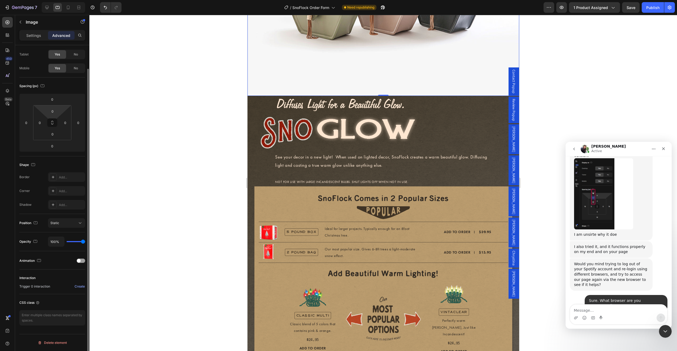
scroll to position [0, 0]
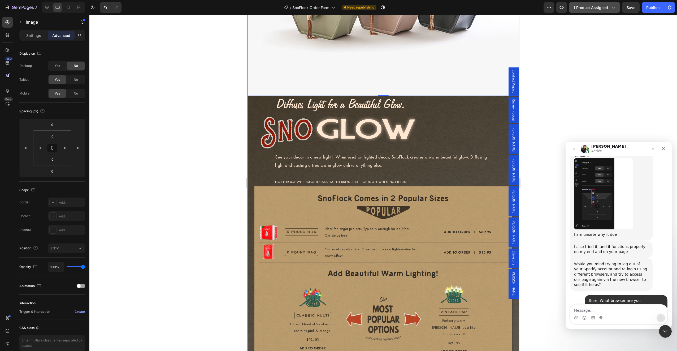
click at [649, 9] on div "Publish" at bounding box center [652, 8] width 13 height 6
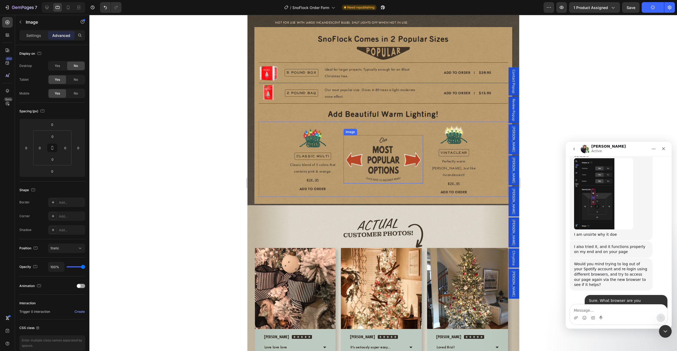
scroll to position [1457, 0]
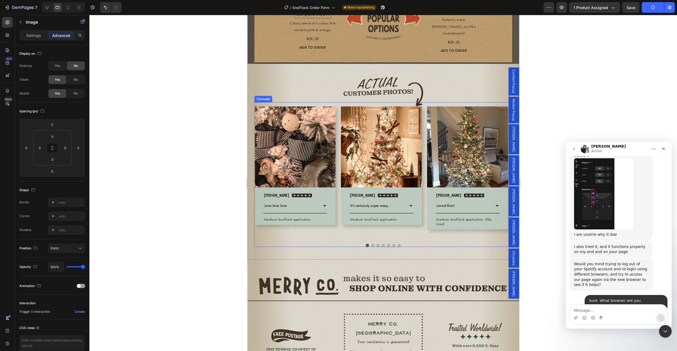
click at [431, 230] on div "Image Row [PERSON_NAME] Text block Icon Icon Icon Icon Icon Icon List Hoz Row L…" at bounding box center [383, 174] width 258 height 145
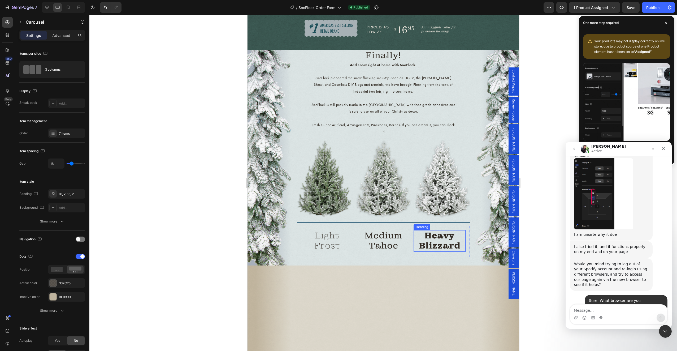
scroll to position [778, 0]
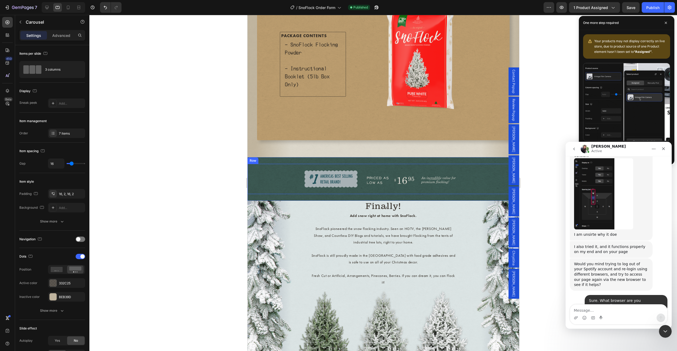
click at [475, 187] on div "Image" at bounding box center [441, 178] width 148 height 17
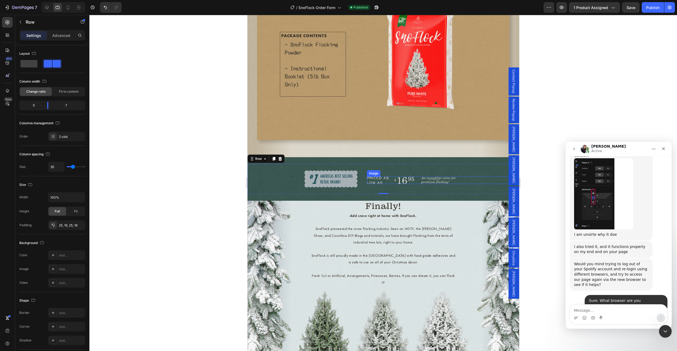
click at [388, 183] on img at bounding box center [411, 179] width 89 height 7
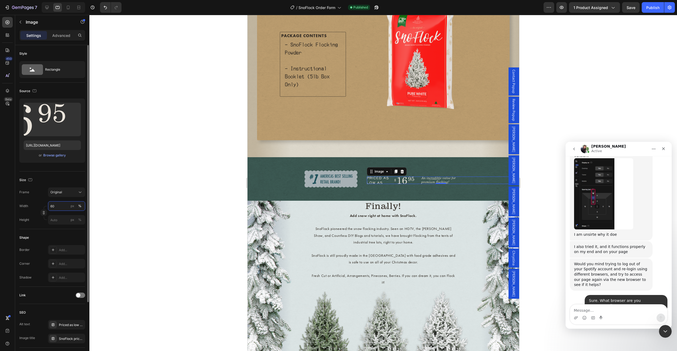
click at [61, 206] on input "60" at bounding box center [66, 206] width 37 height 10
type input "90"
click at [357, 185] on div "Image 0 Image Row" at bounding box center [383, 179] width 272 height 30
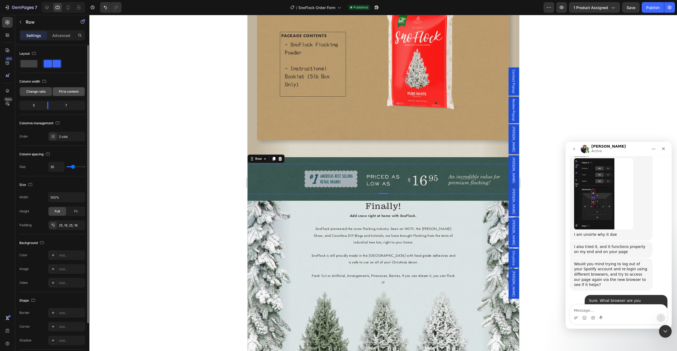
click at [63, 93] on span "Fit to content" at bounding box center [69, 91] width 20 height 5
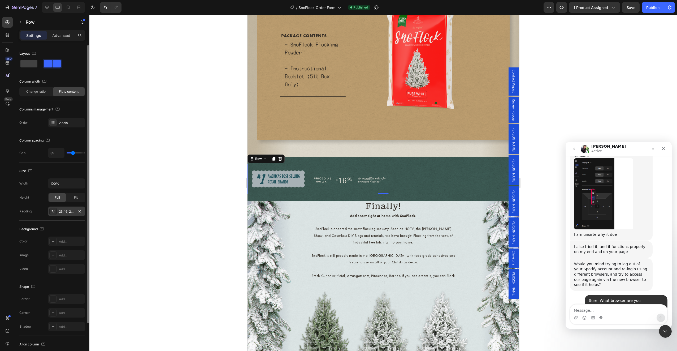
scroll to position [50, 0]
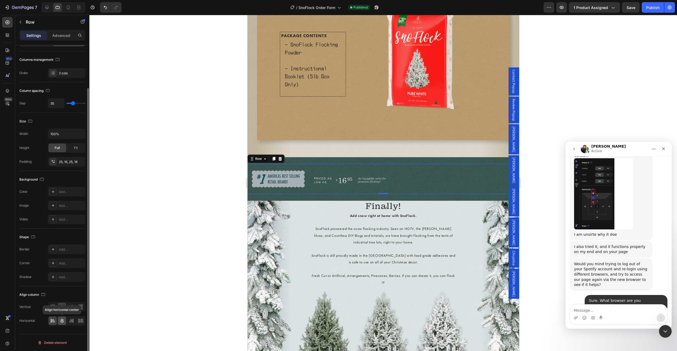
click at [61, 321] on icon at bounding box center [61, 320] width 5 height 5
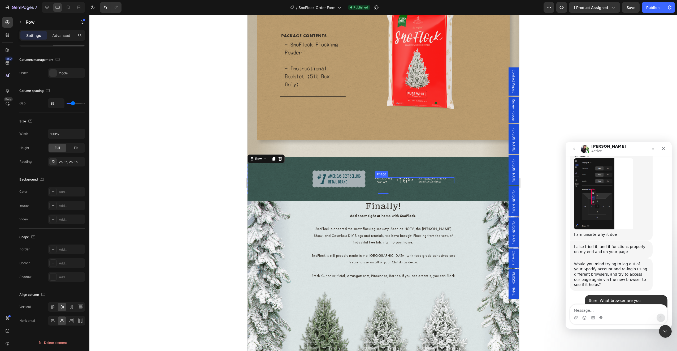
click at [445, 181] on div at bounding box center [415, 180] width 80 height 6
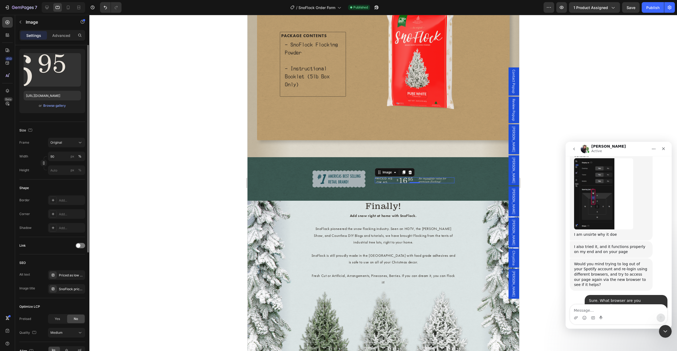
scroll to position [0, 0]
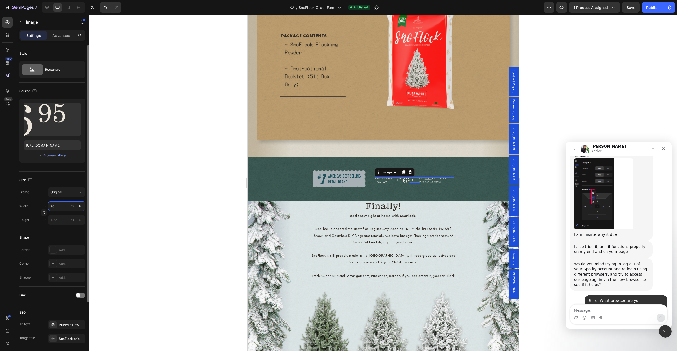
click at [58, 208] on input "90" at bounding box center [66, 206] width 37 height 10
click at [73, 207] on div "px" at bounding box center [73, 206] width 4 height 5
drag, startPoint x: 62, startPoint y: 208, endPoint x: 49, endPoint y: 207, distance: 13.8
click at [49, 207] on input "150" at bounding box center [66, 206] width 37 height 10
click at [37, 203] on div "Width 400 px %" at bounding box center [52, 206] width 66 height 10
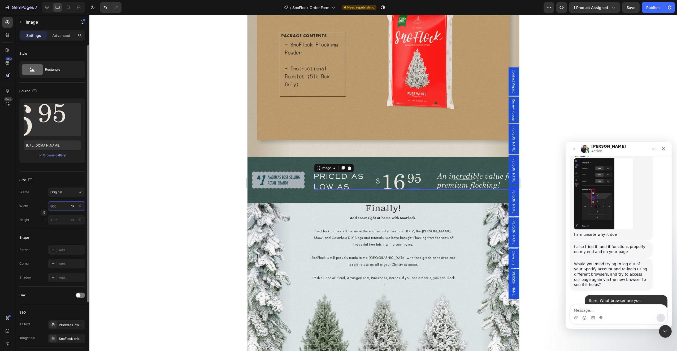
drag, startPoint x: 52, startPoint y: 204, endPoint x: 34, endPoint y: 203, distance: 18.1
click at [34, 203] on div "Width 800 px %" at bounding box center [52, 206] width 66 height 10
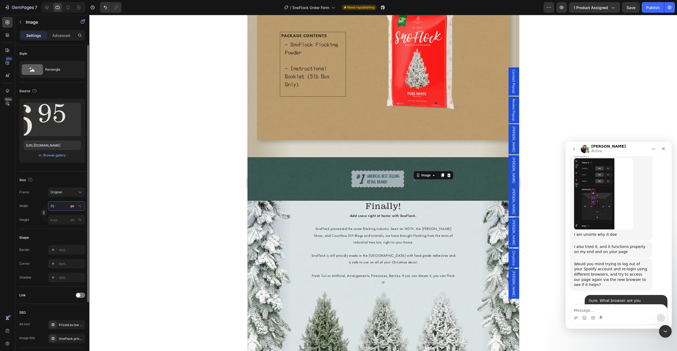
type input "700"
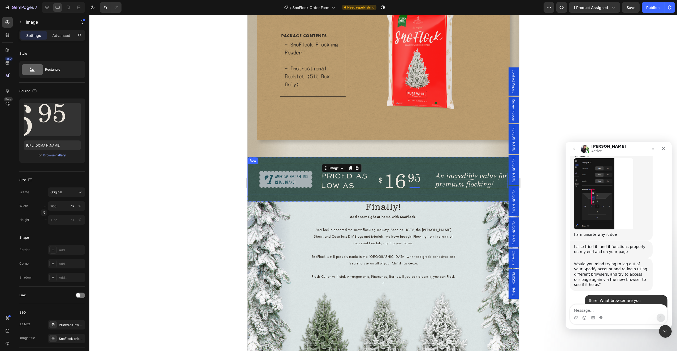
click at [327, 193] on div "Image 0 Image Row" at bounding box center [383, 179] width 272 height 31
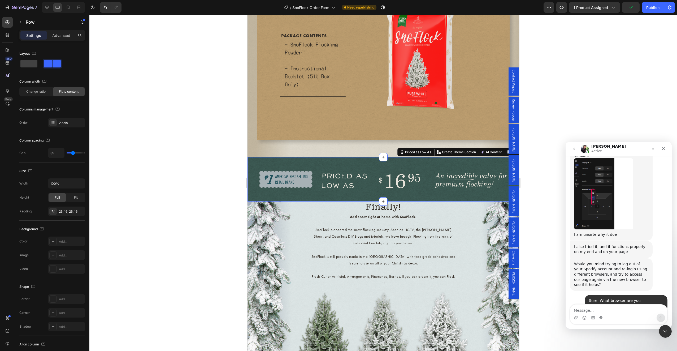
click at [337, 199] on div "Image Image Row Priced as Low As Create Theme Section AI Content Write with Gem…" at bounding box center [383, 179] width 272 height 44
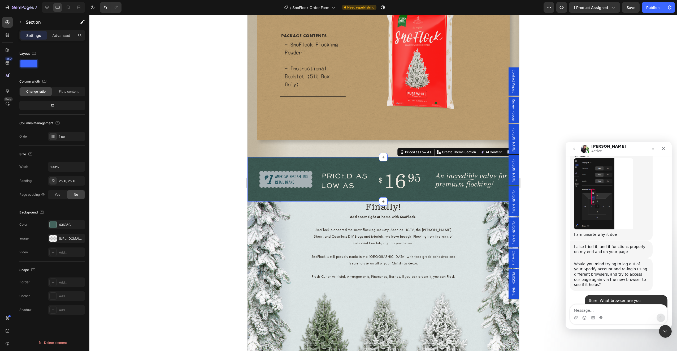
click at [338, 200] on div "Image Image Row Priced as Low As Create Theme Section AI Content Write with Gem…" at bounding box center [383, 179] width 272 height 44
click at [370, 184] on img at bounding box center [415, 180] width 186 height 15
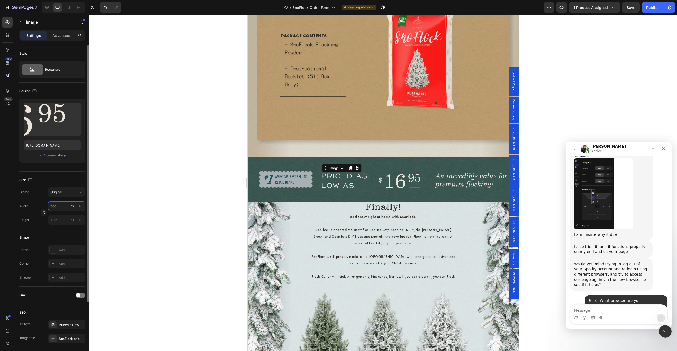
click at [59, 206] on input "700" at bounding box center [66, 206] width 37 height 10
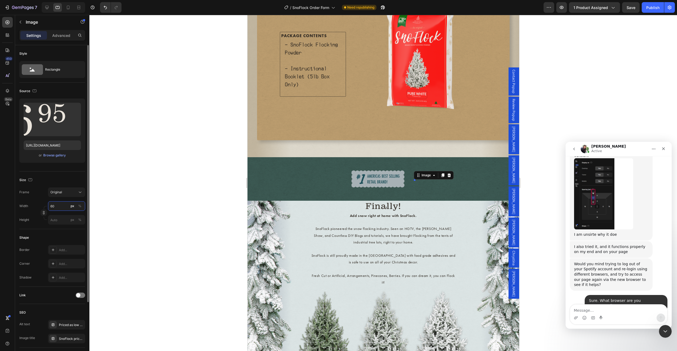
type input "600"
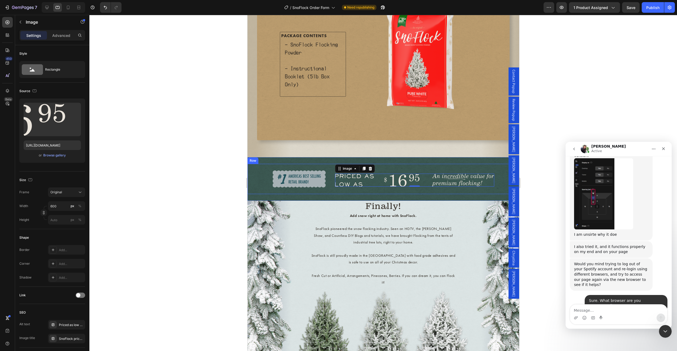
click at [327, 185] on div "Image 0 Image Row" at bounding box center [383, 179] width 272 height 30
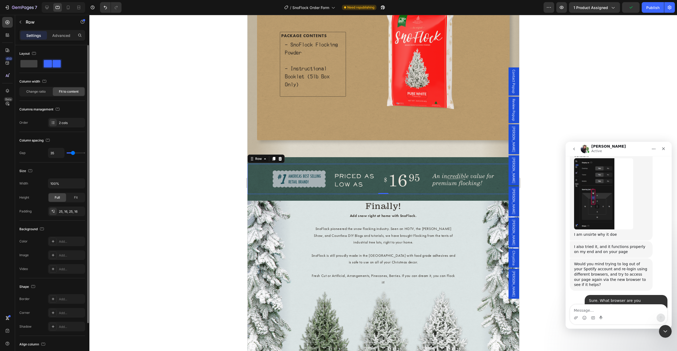
scroll to position [50, 0]
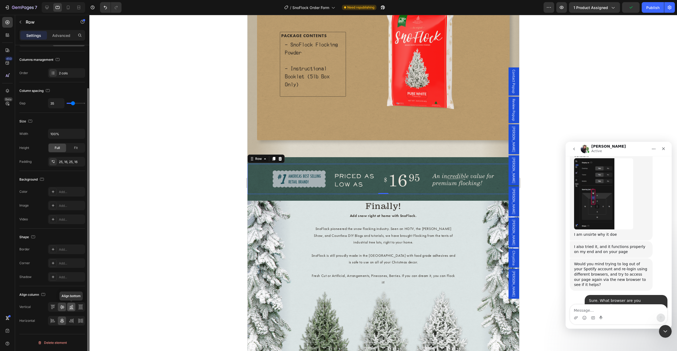
click at [68, 307] on div at bounding box center [71, 307] width 8 height 8
click at [63, 307] on icon at bounding box center [61, 306] width 5 height 5
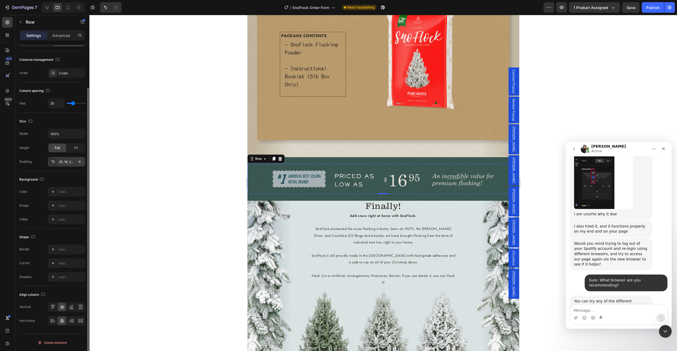
click at [70, 165] on div "25, 16, 25, 16" at bounding box center [66, 162] width 37 height 10
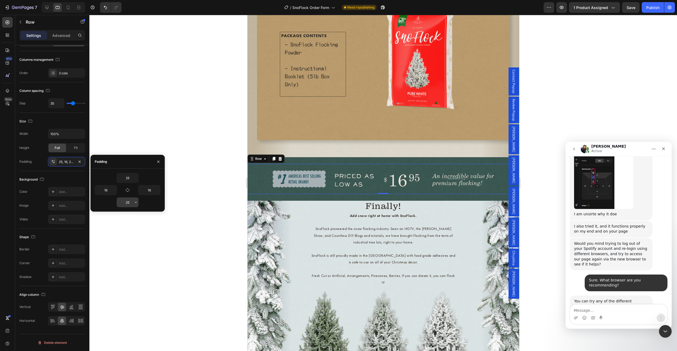
click at [129, 202] on input "25" at bounding box center [128, 202] width 22 height 10
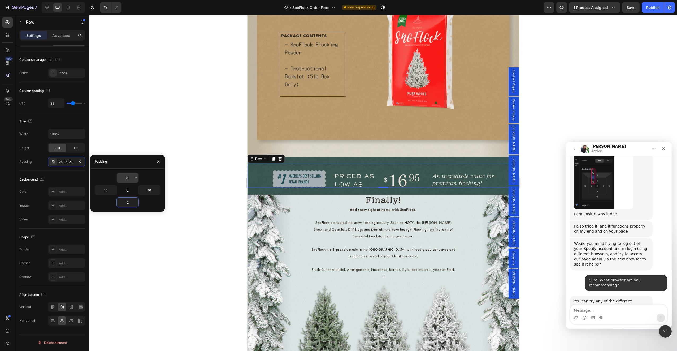
type input "2"
click at [129, 178] on input "25" at bounding box center [128, 178] width 22 height 10
type input "2"
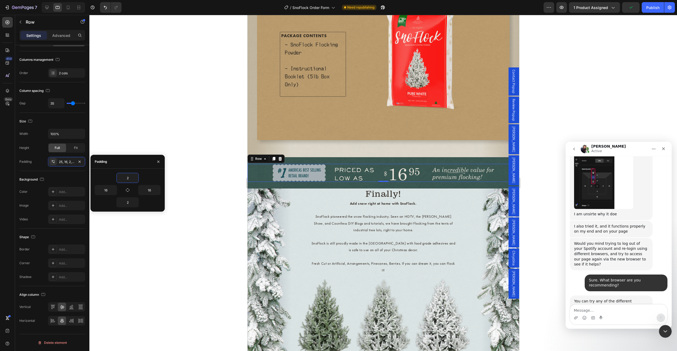
click at [199, 125] on div at bounding box center [383, 183] width 588 height 336
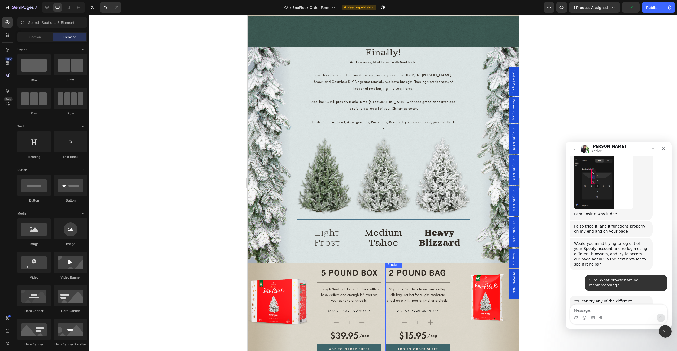
scroll to position [1062, 0]
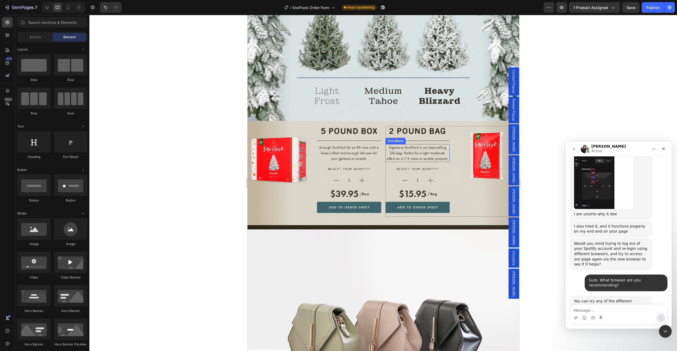
click at [416, 156] on p "Signature SnoFlock in our best selling 2lb bag. Perfect for a light-moderate ef…" at bounding box center [417, 153] width 63 height 17
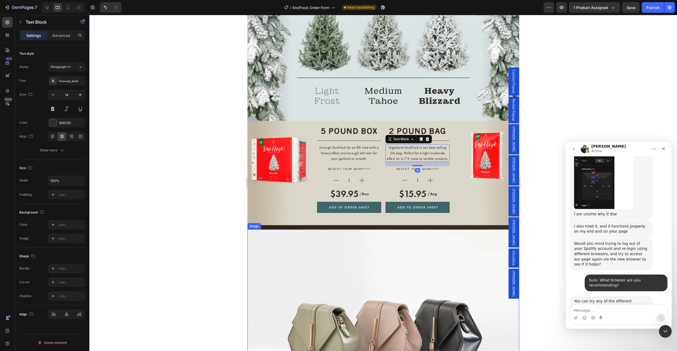
scroll to position [1221, 0]
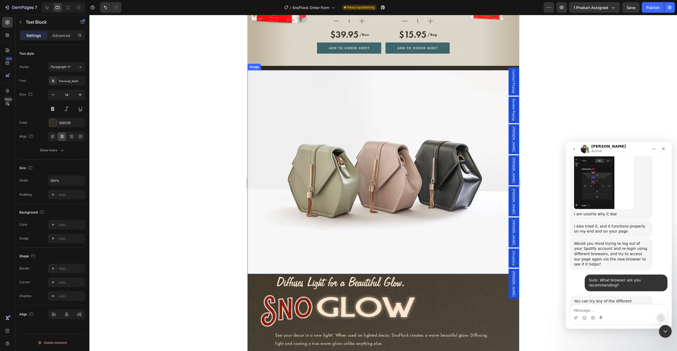
click at [406, 197] on img at bounding box center [383, 172] width 272 height 204
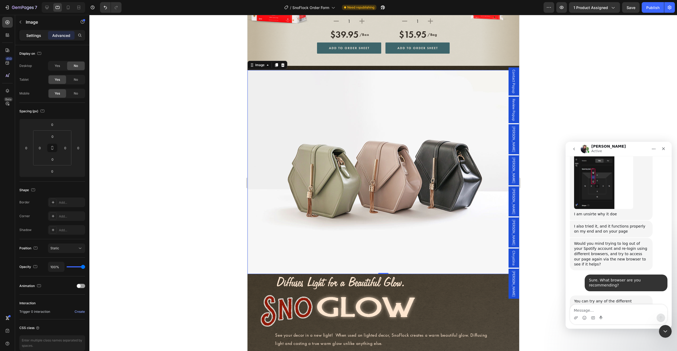
click at [32, 37] on p "Settings" at bounding box center [33, 36] width 15 height 6
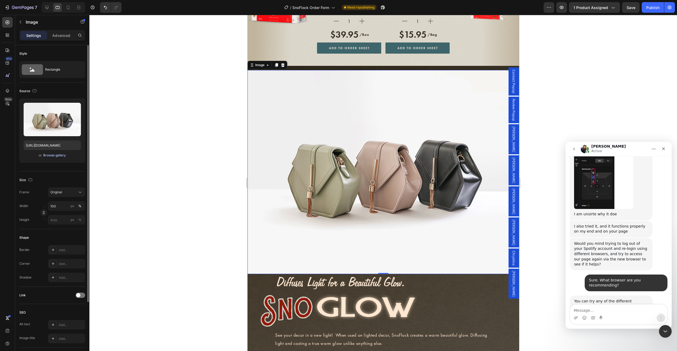
click at [56, 156] on div "Browse gallery" at bounding box center [54, 155] width 23 height 5
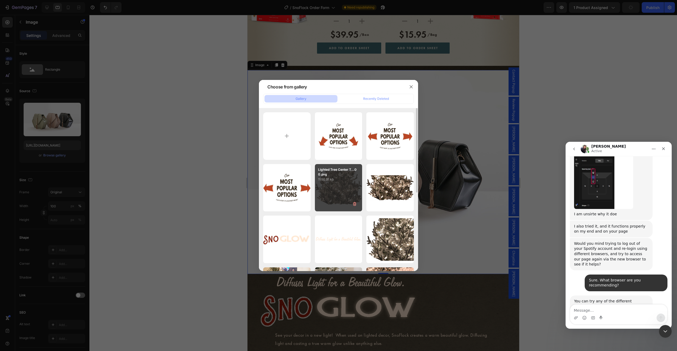
click at [338, 189] on div "Lighted Tree Center T...00.png 1550.91 kb" at bounding box center [339, 188] width 48 height 48
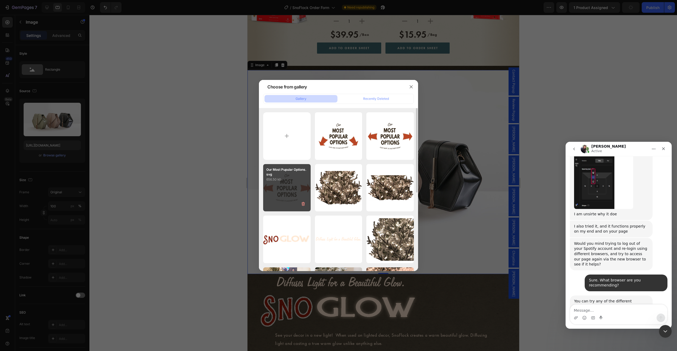
type input "[URL][DOMAIN_NAME]"
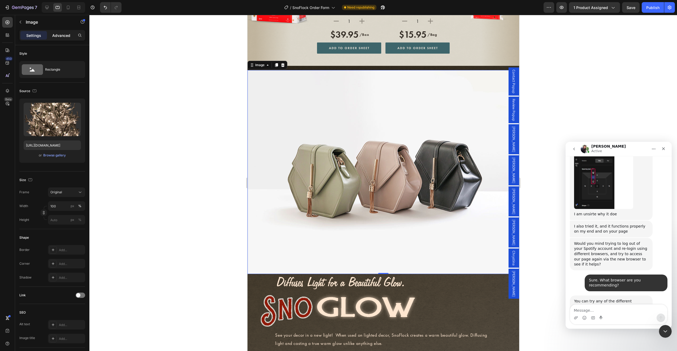
click at [66, 37] on p "Advanced" at bounding box center [61, 36] width 18 height 6
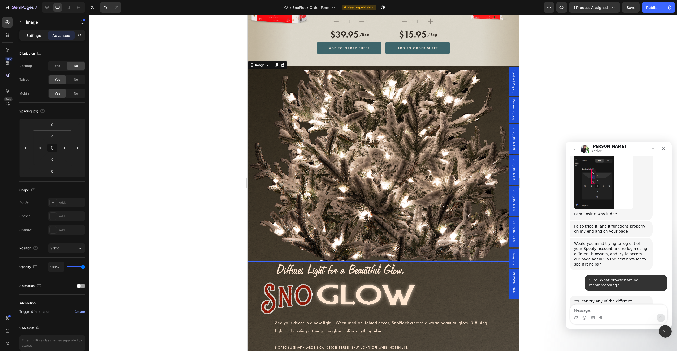
click at [29, 34] on p "Settings" at bounding box center [33, 36] width 15 height 6
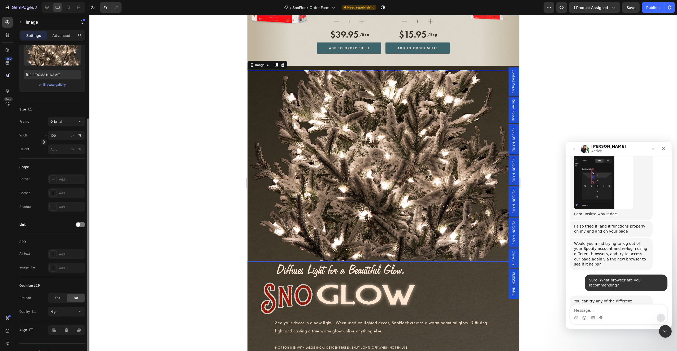
scroll to position [80, 0]
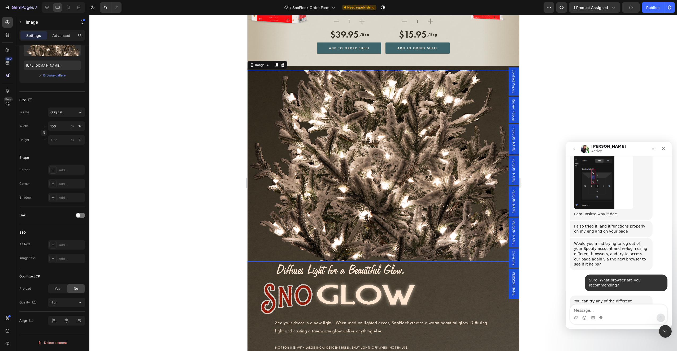
drag, startPoint x: 131, startPoint y: 169, endPoint x: 81, endPoint y: 81, distance: 100.4
click at [131, 169] on div at bounding box center [383, 183] width 588 height 336
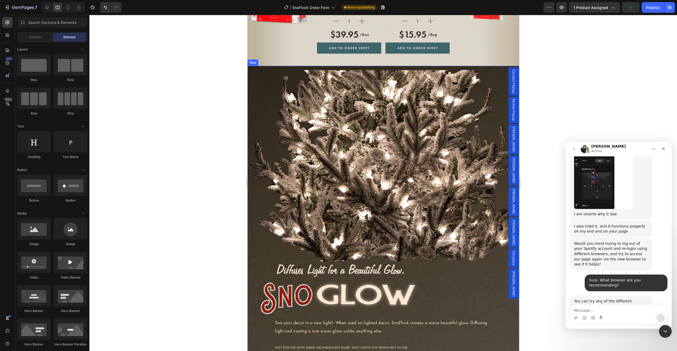
click at [371, 74] on div "Image Image Image See your decor in a new light! When used on lighted decor, Sn…" at bounding box center [383, 298] width 272 height 464
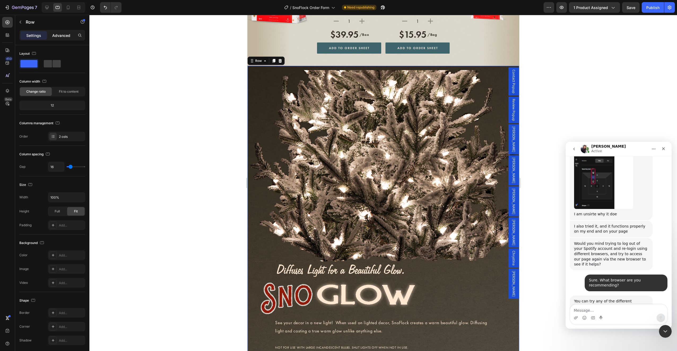
click at [62, 36] on p "Advanced" at bounding box center [61, 36] width 18 height 6
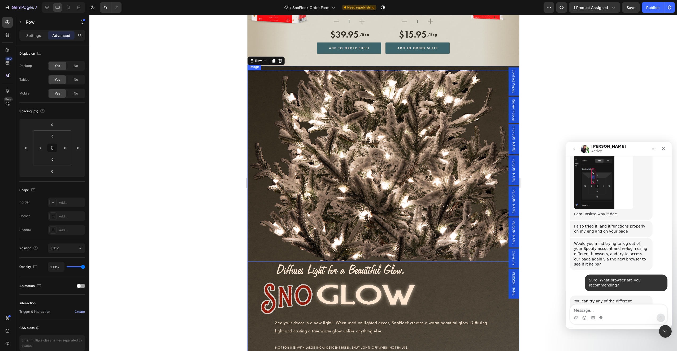
click at [303, 238] on img at bounding box center [383, 165] width 272 height 191
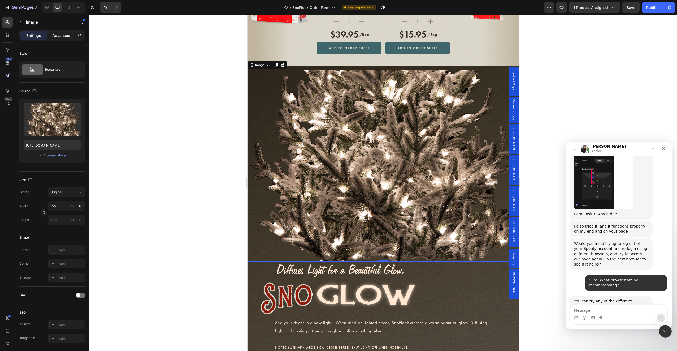
click at [62, 38] on div "Advanced" at bounding box center [61, 35] width 27 height 8
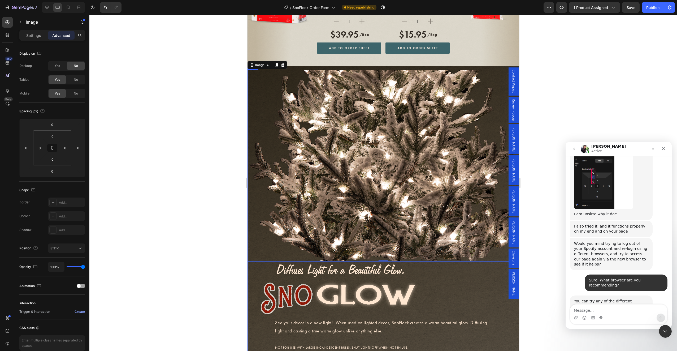
click at [258, 272] on div "Image 0 Image Image See your decor in a new light! When used on lighted decor, …" at bounding box center [383, 211] width 272 height 282
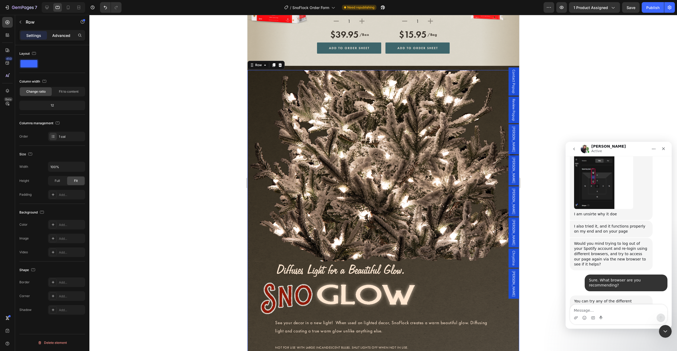
click at [60, 34] on p "Advanced" at bounding box center [61, 36] width 18 height 6
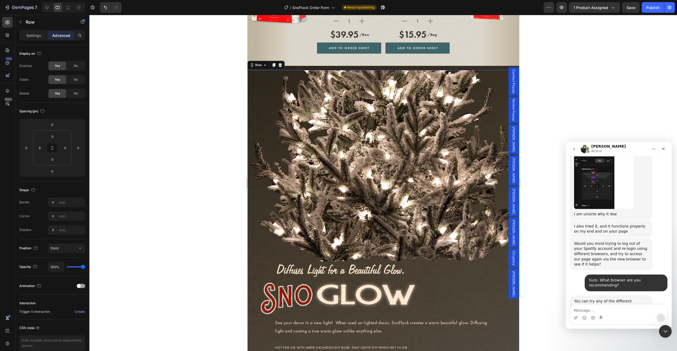
click at [255, 273] on div "Image Image Image See your decor in a new light! When used on lighted decor, Sn…" at bounding box center [383, 211] width 272 height 282
click at [259, 256] on img at bounding box center [383, 165] width 272 height 191
click at [33, 40] on div "Settings Advanced" at bounding box center [52, 35] width 66 height 11
click at [35, 36] on p "Settings" at bounding box center [33, 36] width 15 height 6
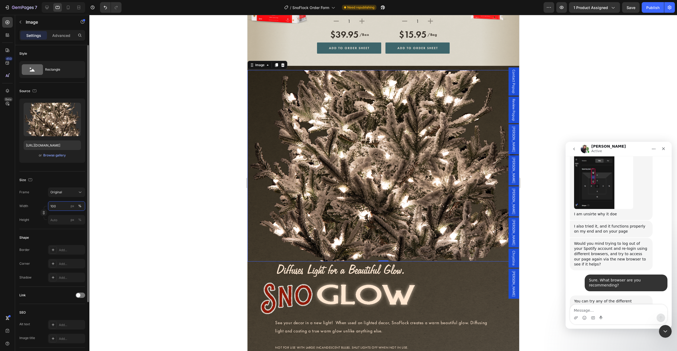
click at [53, 205] on input "100" at bounding box center [66, 206] width 37 height 10
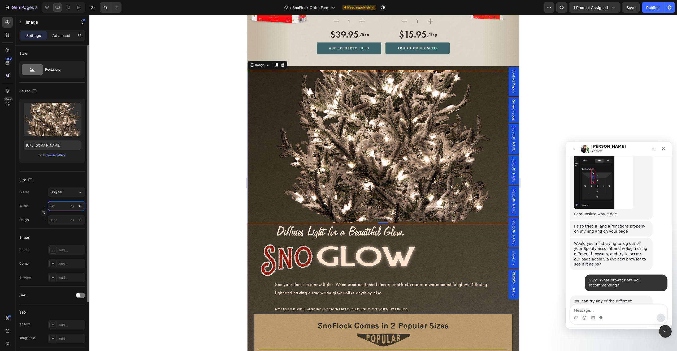
drag, startPoint x: 55, startPoint y: 205, endPoint x: 39, endPoint y: 204, distance: 16.8
click at [39, 204] on div "Width 80 px %" at bounding box center [52, 206] width 66 height 10
type input "70"
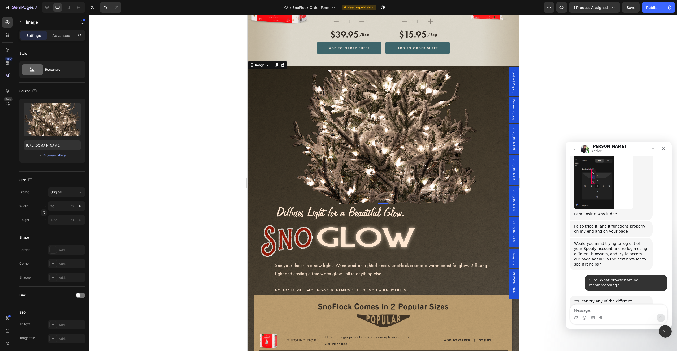
click at [177, 196] on div at bounding box center [383, 183] width 588 height 336
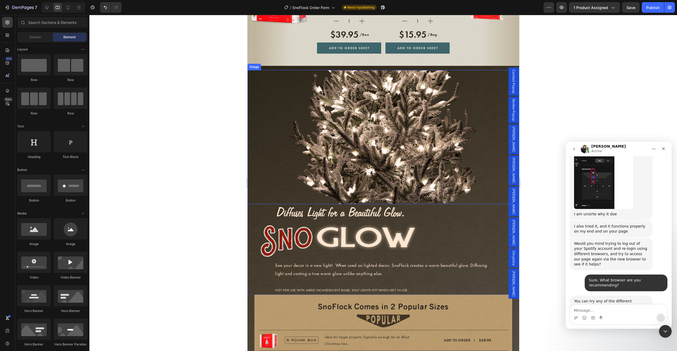
click at [336, 84] on img at bounding box center [383, 137] width 190 height 134
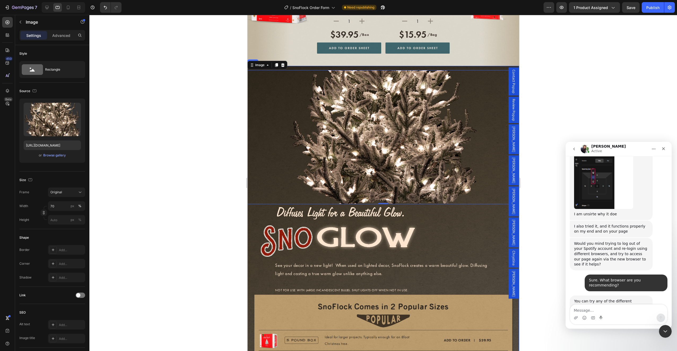
click at [350, 72] on div "Image 0 Image Image See your decor in a new light! When used on lighted decor, …" at bounding box center [383, 269] width 272 height 407
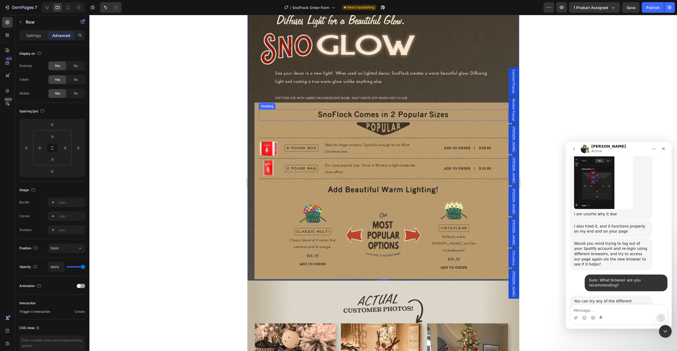
scroll to position [1433, 0]
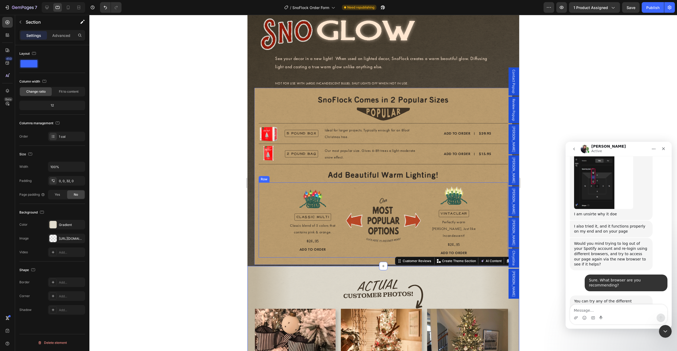
click at [367, 242] on div "Image" at bounding box center [383, 219] width 80 height 75
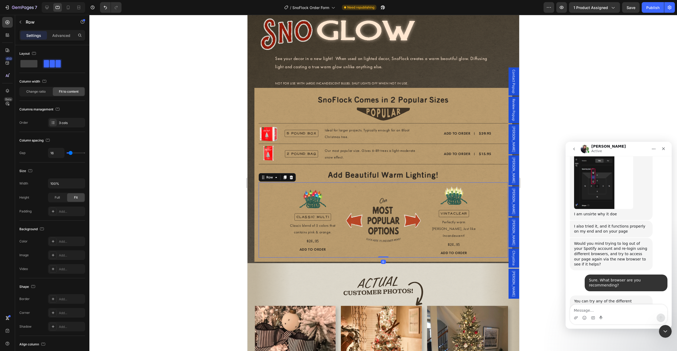
drag, startPoint x: 381, startPoint y: 251, endPoint x: 385, endPoint y: 247, distance: 5.4
click at [382, 239] on div "Product Images CLASSIC MULTI Text Block Classic blend of 5 colors that contains…" at bounding box center [383, 219] width 250 height 75
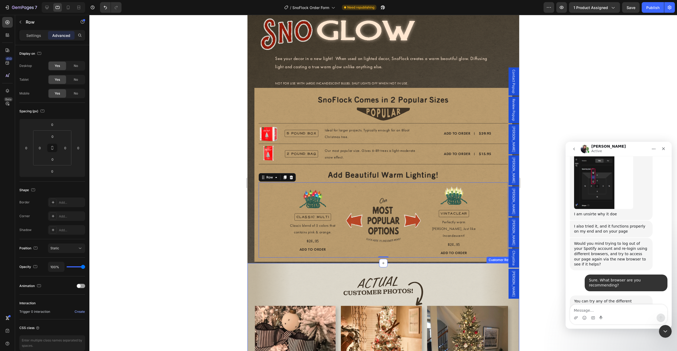
click at [393, 263] on div "Image Image Row [PERSON_NAME] Text block Icon Icon Icon Icon Icon Icon List Hoz…" at bounding box center [383, 356] width 272 height 187
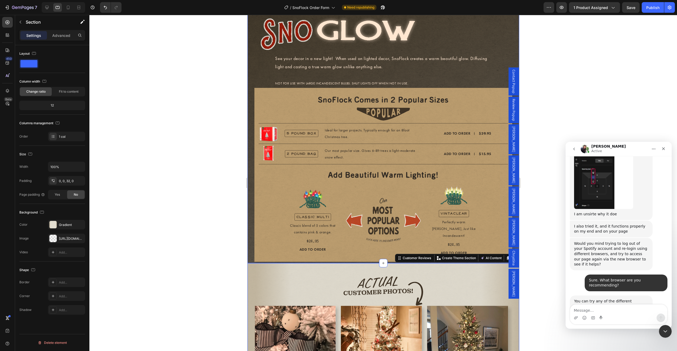
click at [370, 252] on div "SnoFlock Comes in 2 Popular Sizes Heading Image Product Images 5 POUND BOX Text…" at bounding box center [383, 175] width 258 height 174
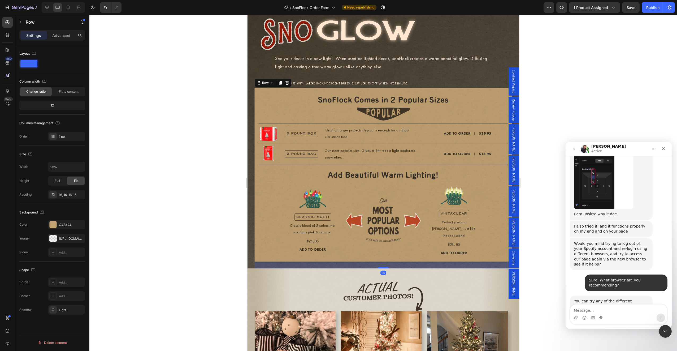
drag, startPoint x: 385, startPoint y: 253, endPoint x: 385, endPoint y: 259, distance: 5.3
click at [385, 267] on div at bounding box center [383, 268] width 11 height 2
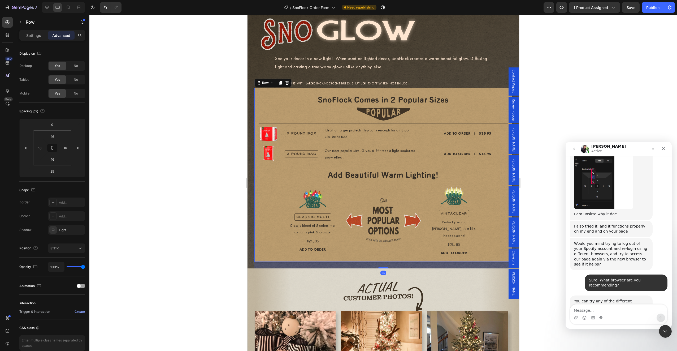
click at [191, 233] on div at bounding box center [383, 183] width 588 height 336
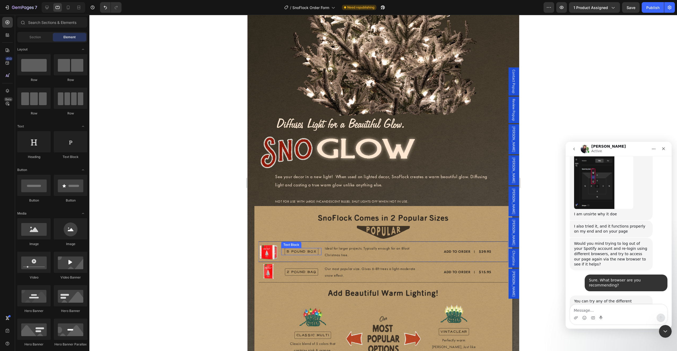
scroll to position [1344, 0]
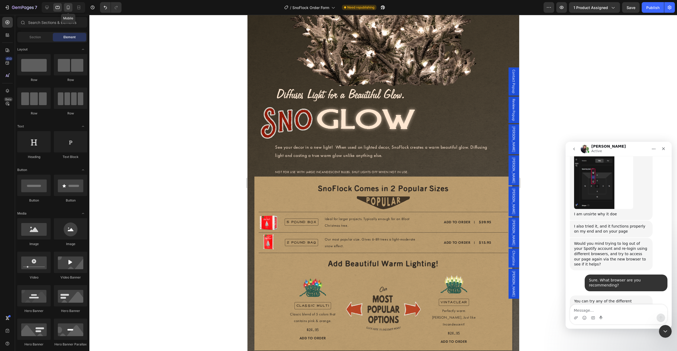
click at [67, 6] on icon at bounding box center [68, 7] width 5 height 5
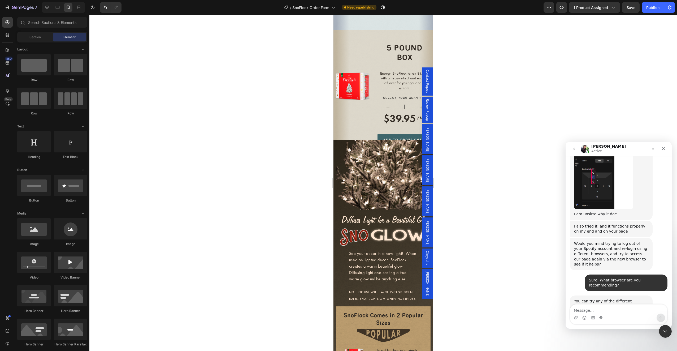
scroll to position [1087, 0]
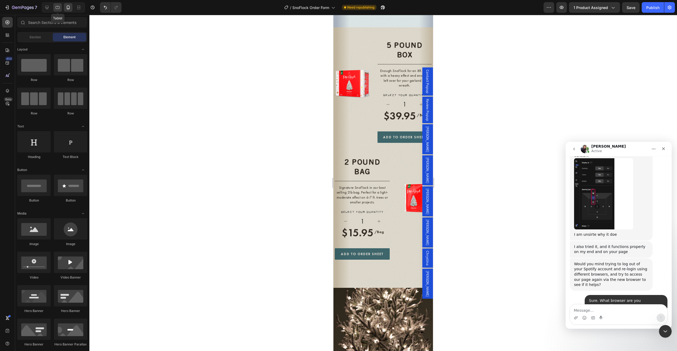
click at [60, 8] on div at bounding box center [57, 7] width 8 height 8
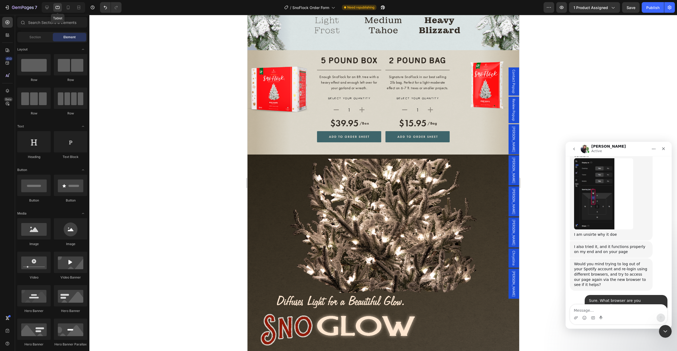
scroll to position [1132, 0]
click at [47, 6] on icon at bounding box center [46, 7] width 3 height 3
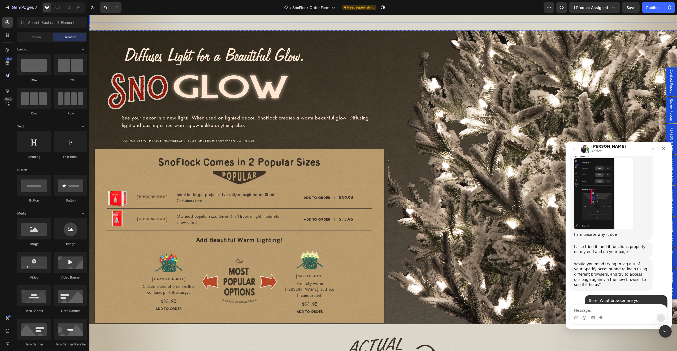
scroll to position [1468, 0]
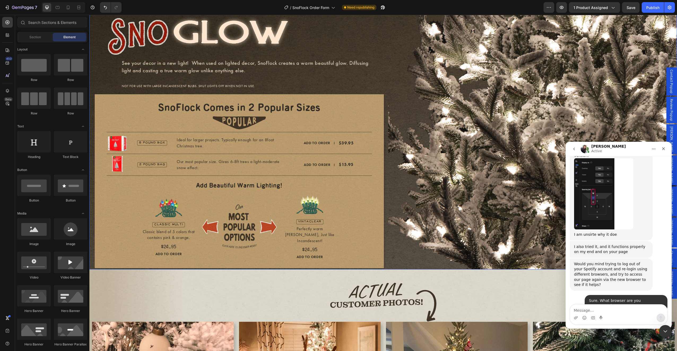
click at [374, 262] on div "Image Image Image See your decor in a new light! When used on lighted decor, Sn…" at bounding box center [239, 123] width 289 height 294
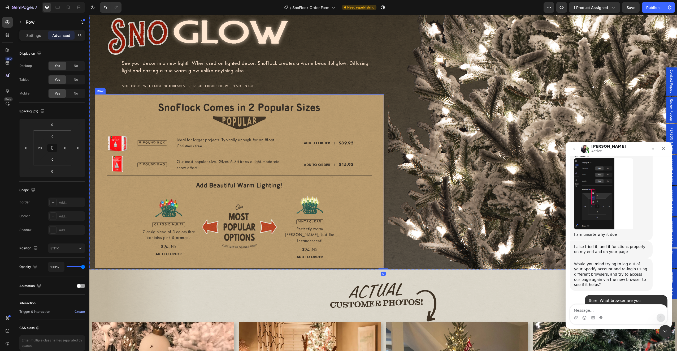
click at [322, 260] on div "SnoFlock Comes in 2 Popular Sizes Heading Image Product Images 5 POUND BOX Text…" at bounding box center [239, 181] width 289 height 174
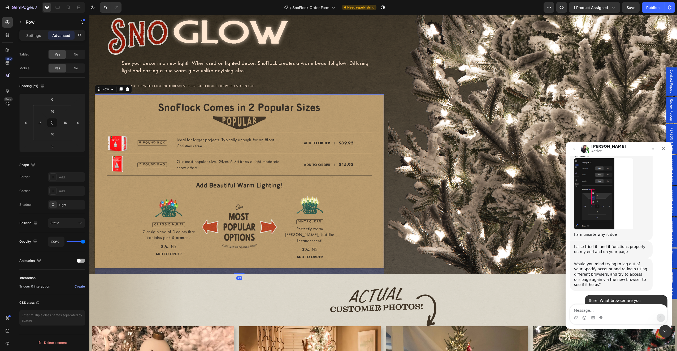
drag, startPoint x: 236, startPoint y: 263, endPoint x: 238, endPoint y: 268, distance: 4.6
click at [238, 273] on div at bounding box center [239, 273] width 11 height 1
type input "22"
click at [428, 258] on img at bounding box center [532, 125] width 289 height 298
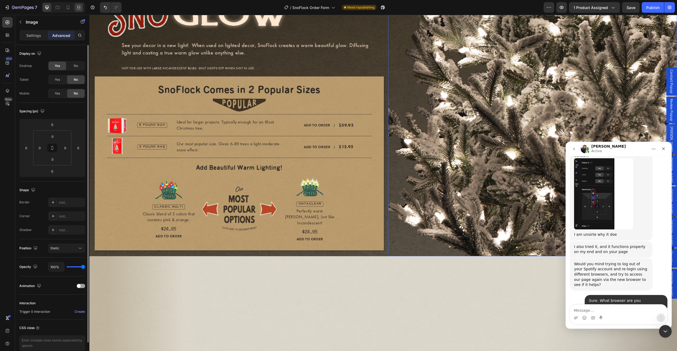
scroll to position [1344, 0]
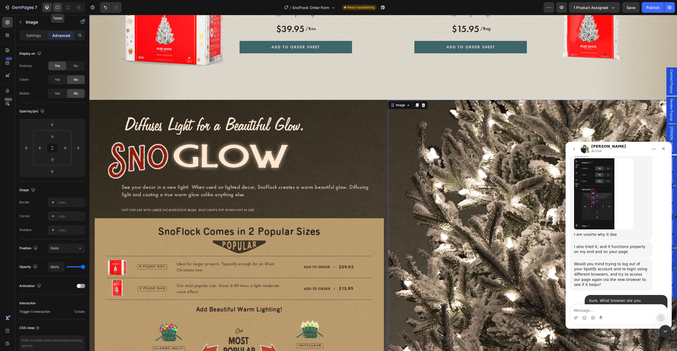
click at [58, 5] on icon at bounding box center [57, 7] width 5 height 5
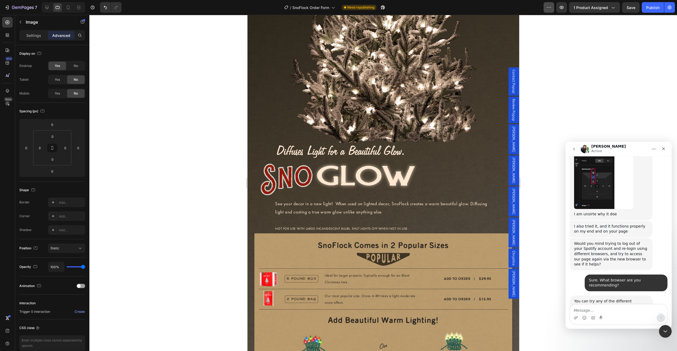
scroll to position [1343, 0]
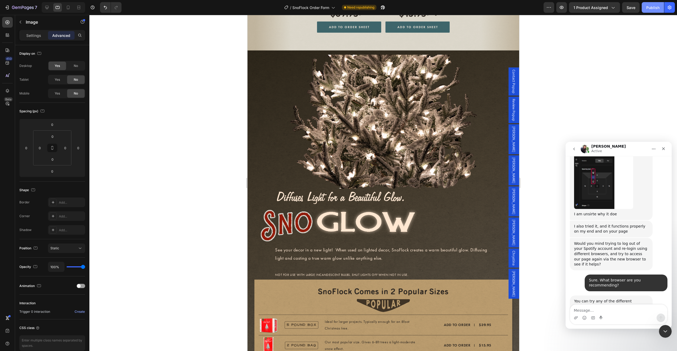
click at [654, 10] on div "Publish" at bounding box center [652, 8] width 13 height 6
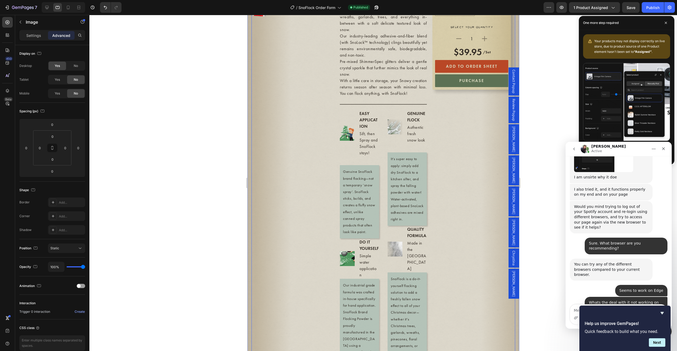
scroll to position [0, 0]
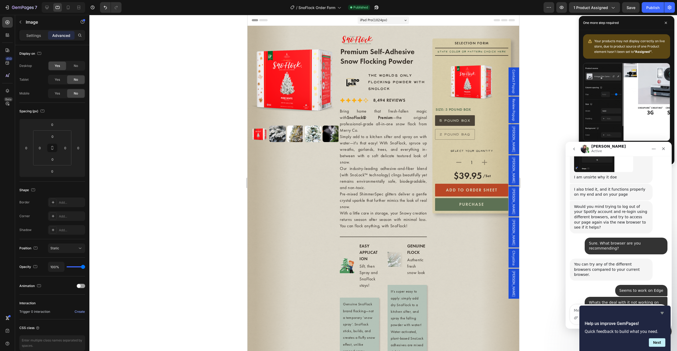
click at [664, 313] on icon "Hide survey" at bounding box center [662, 313] width 6 height 6
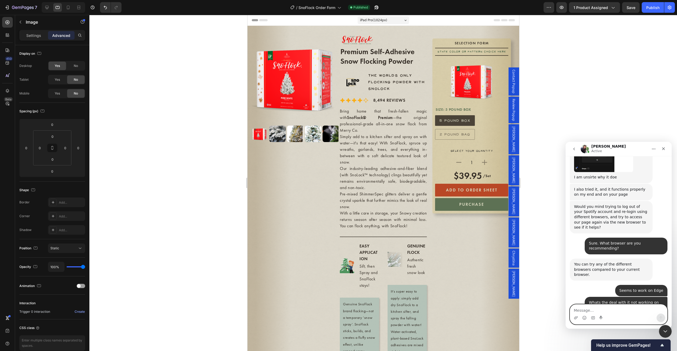
click at [601, 308] on textarea "Message…" at bounding box center [618, 308] width 97 height 9
type textarea "Okay I guess Ill try seeing what sup"
